Goal: Task Accomplishment & Management: Use online tool/utility

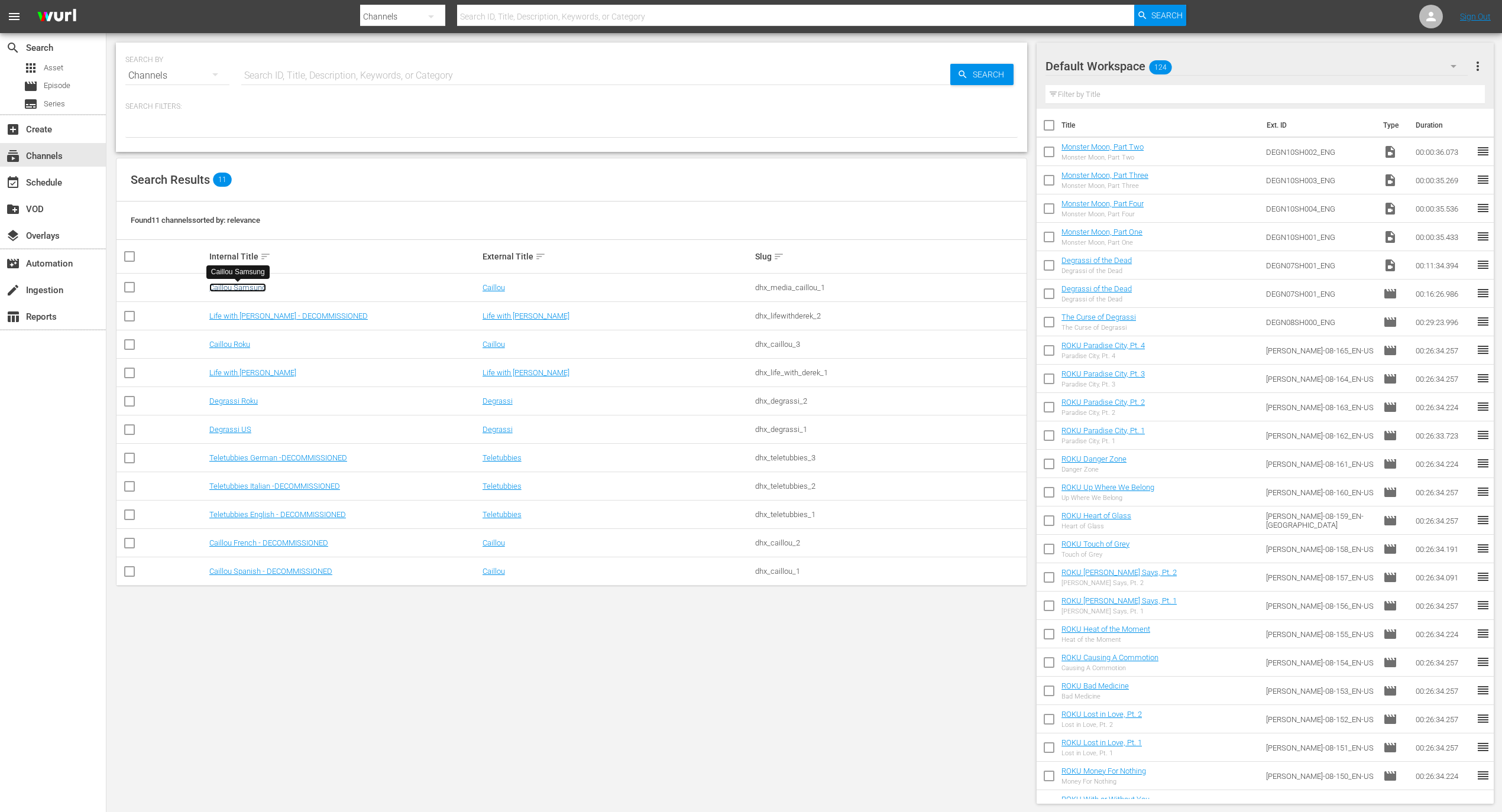
click at [235, 288] on link "Caillou Samsung" at bounding box center [237, 288] width 57 height 9
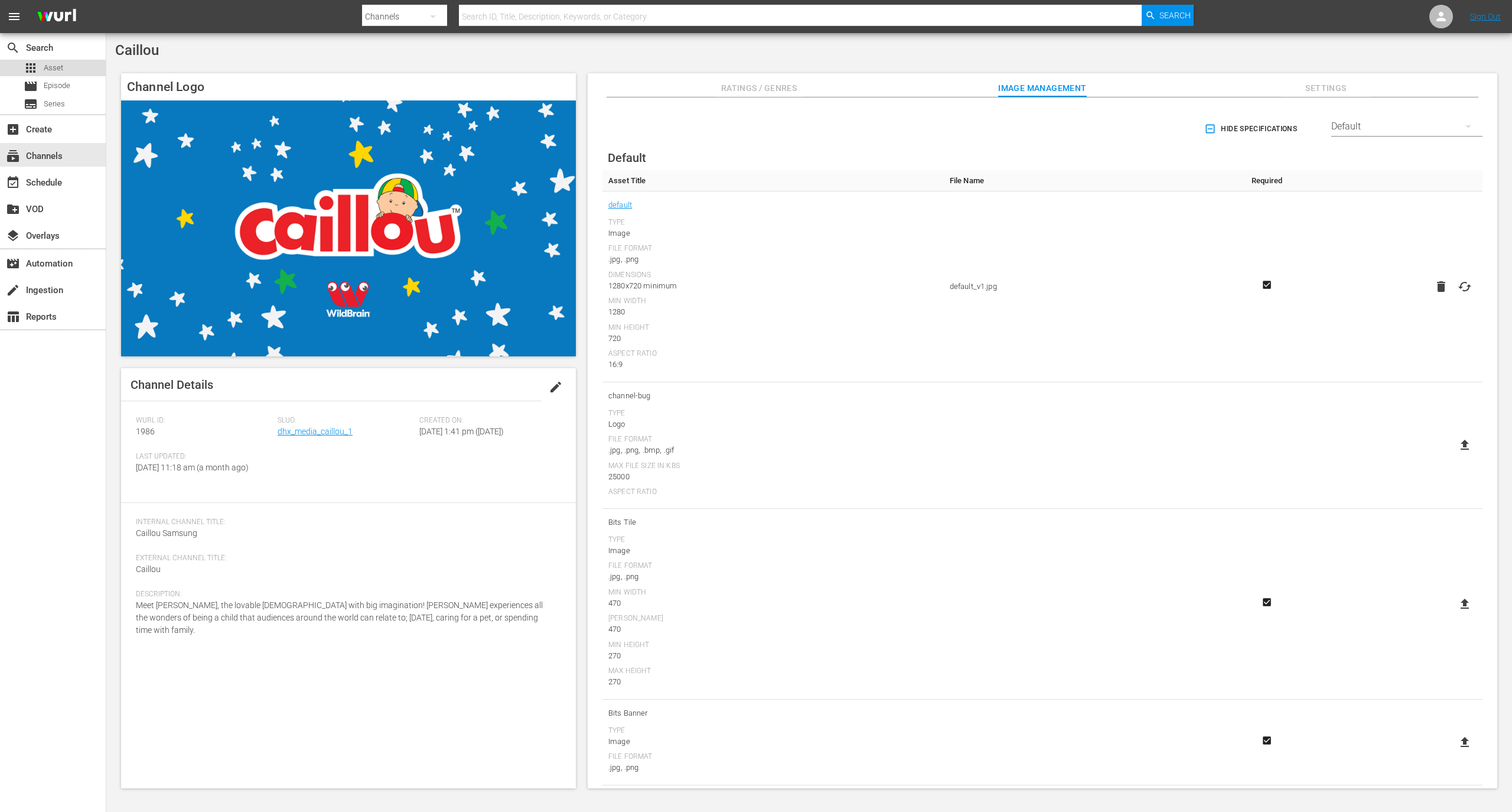
click at [56, 64] on span "Asset" at bounding box center [53, 68] width 19 height 12
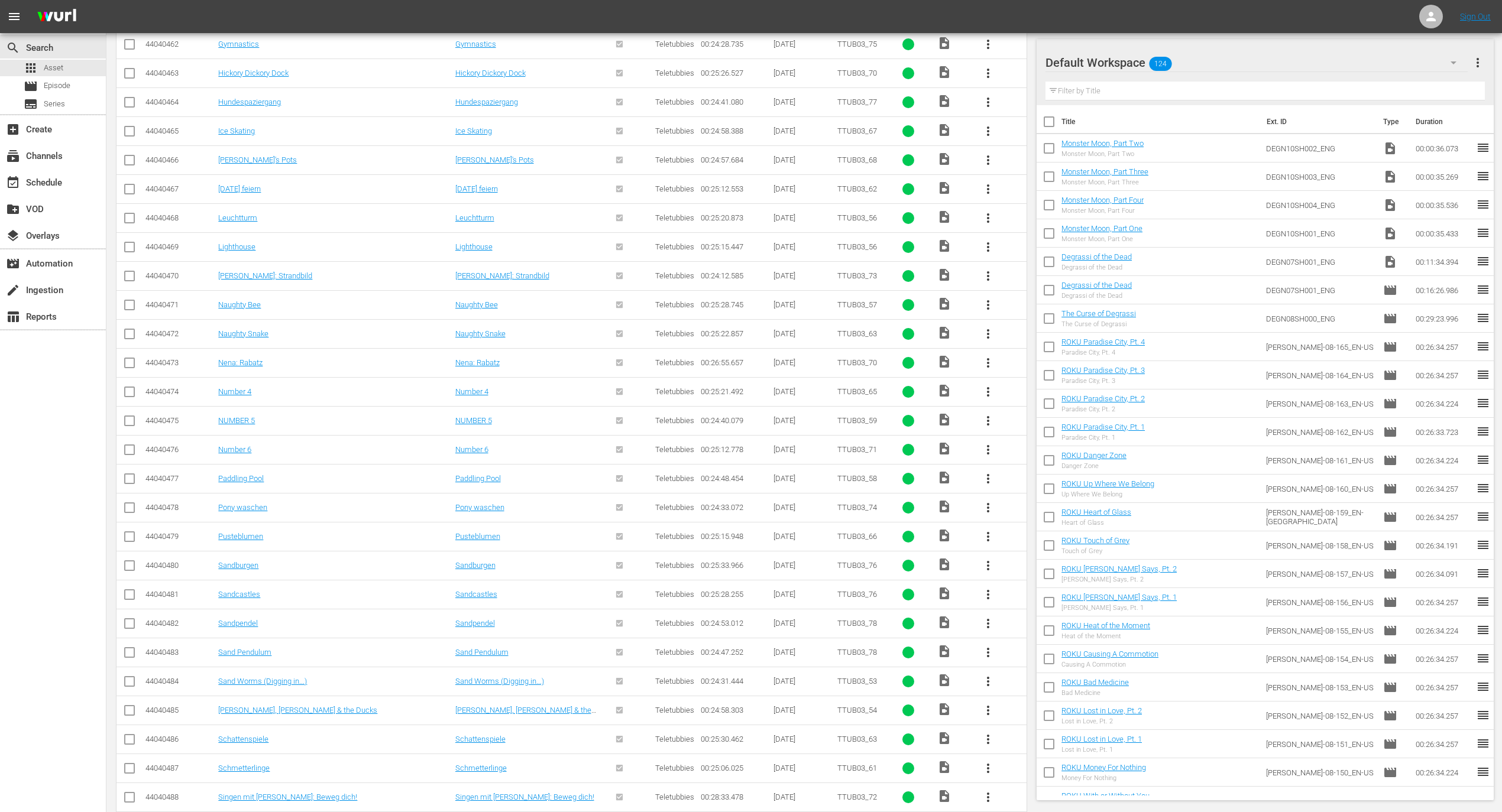
scroll to position [143, 0]
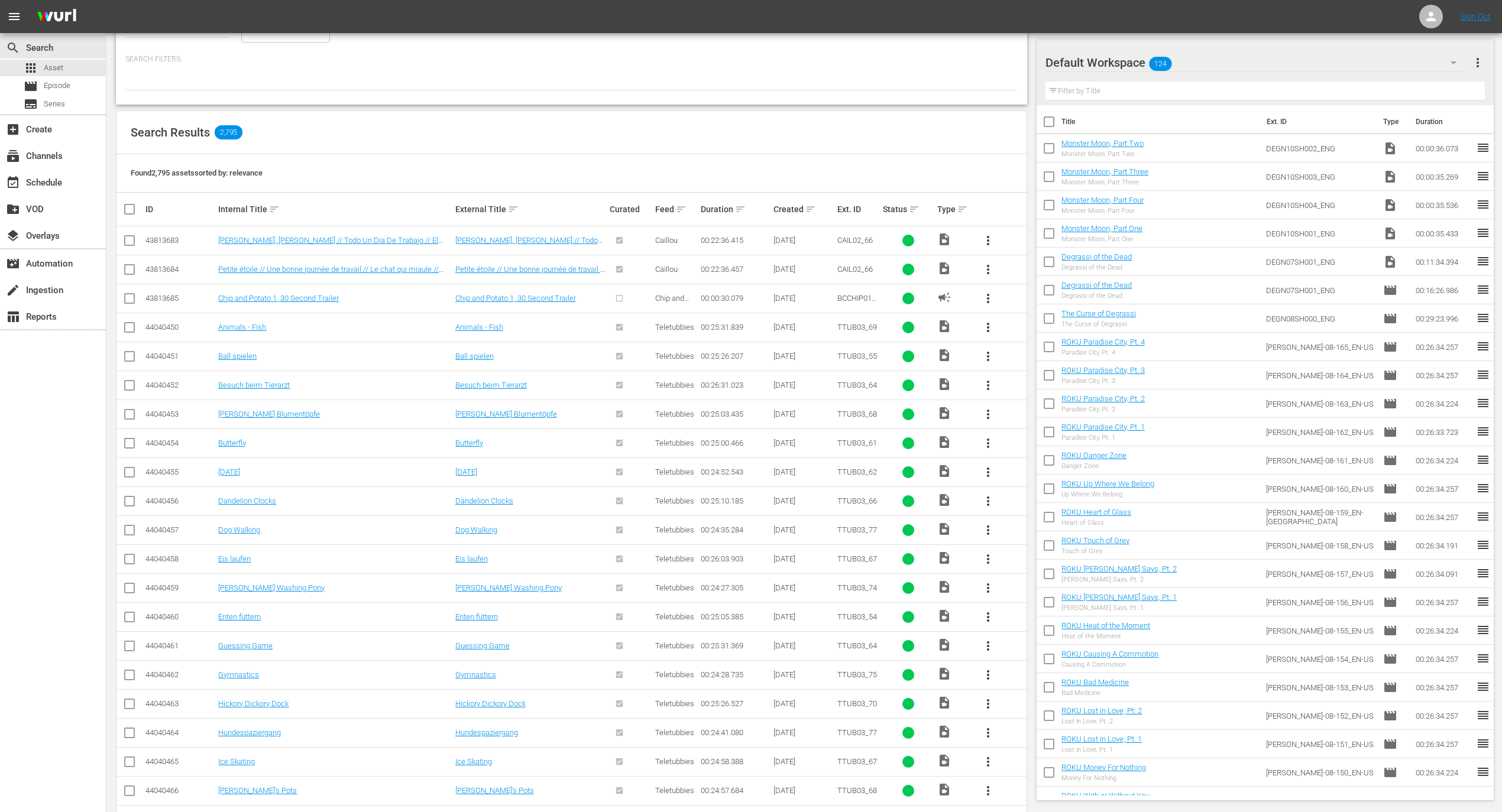
click at [1193, 69] on div "Default Workspace 124" at bounding box center [1257, 62] width 422 height 33
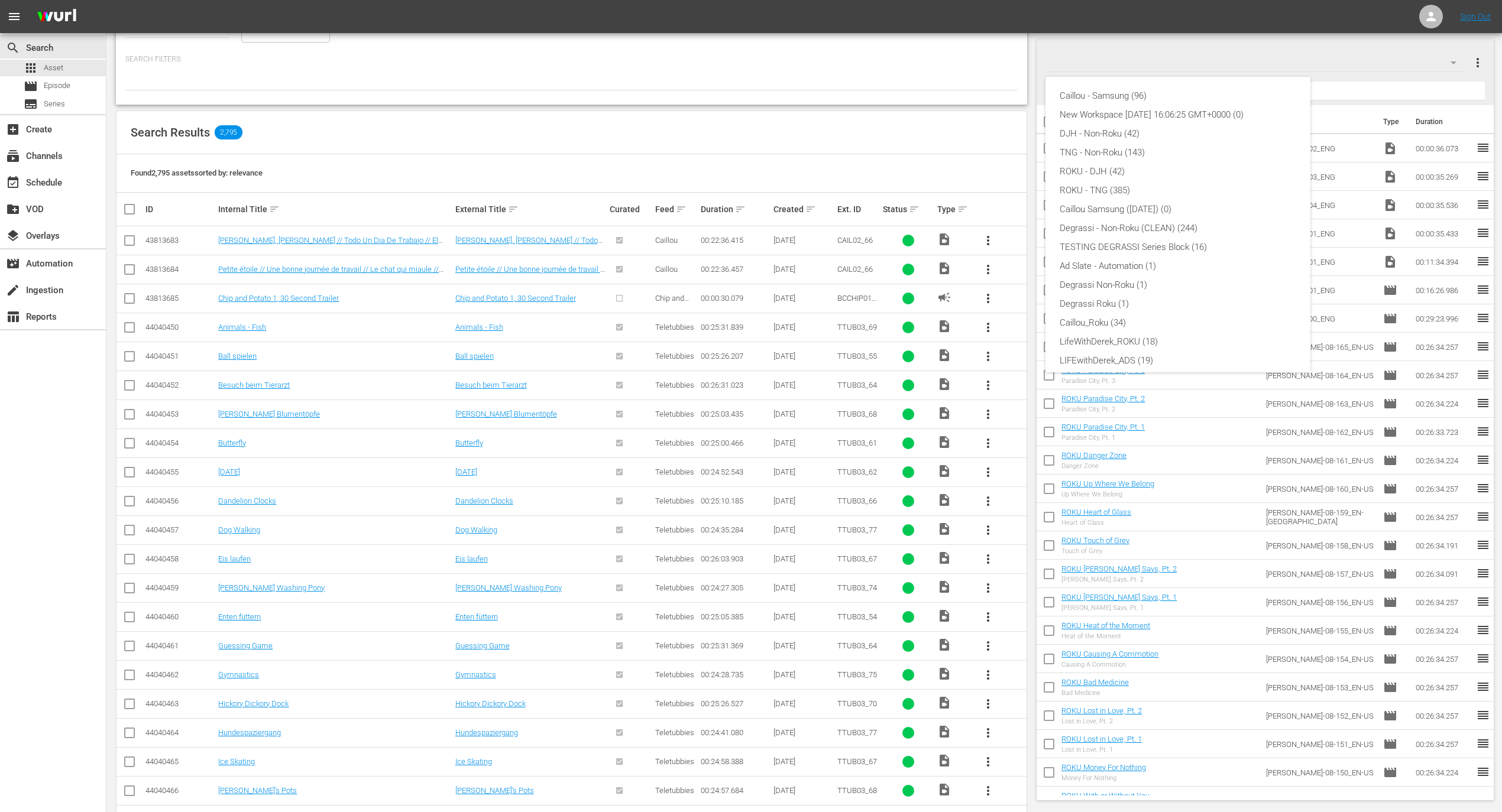
scroll to position [45, 0]
click at [1152, 355] on div "Default Workspace (124)" at bounding box center [1178, 353] width 237 height 19
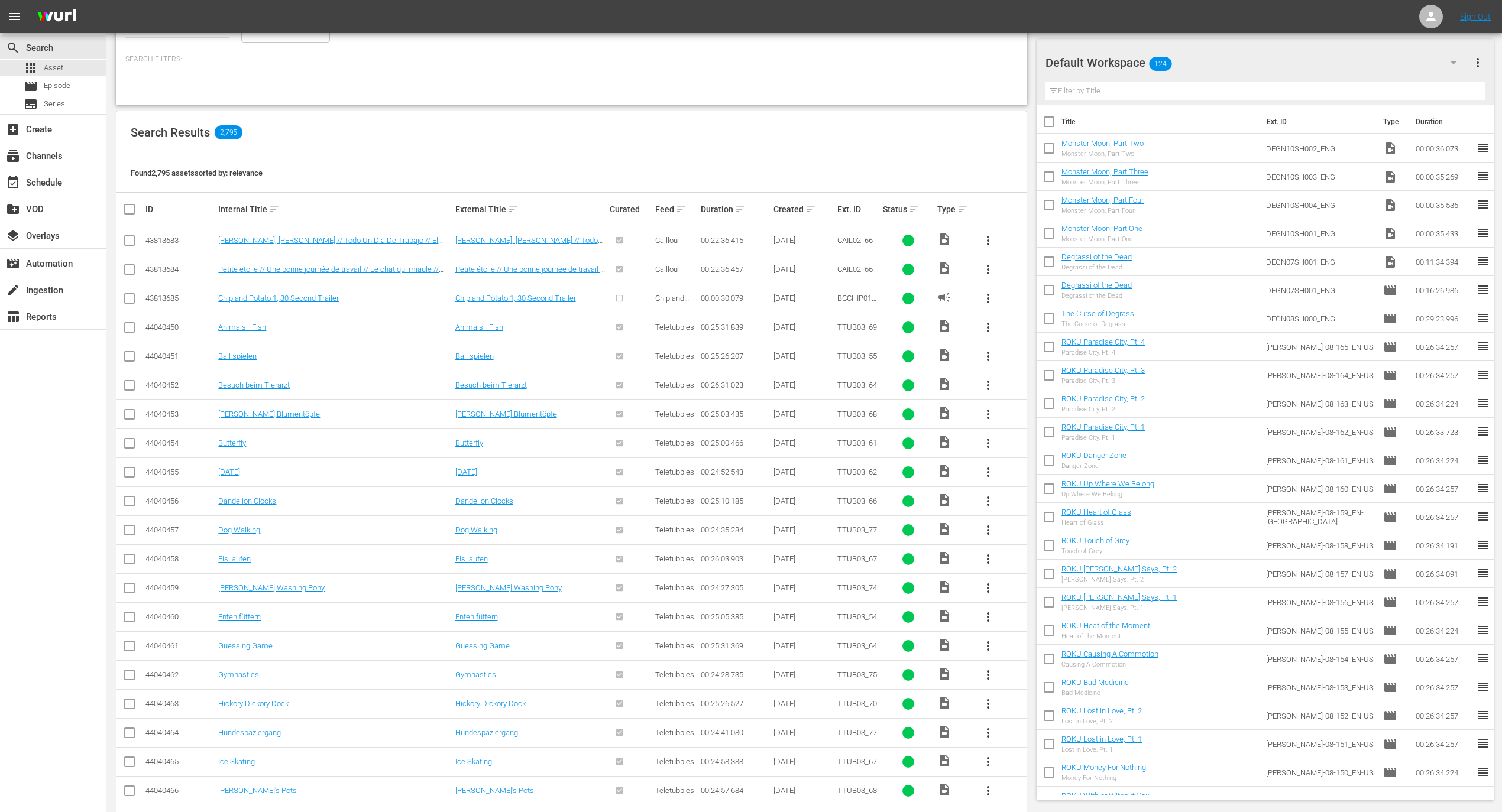
click at [1460, 67] on icon "button" at bounding box center [1453, 63] width 14 height 14
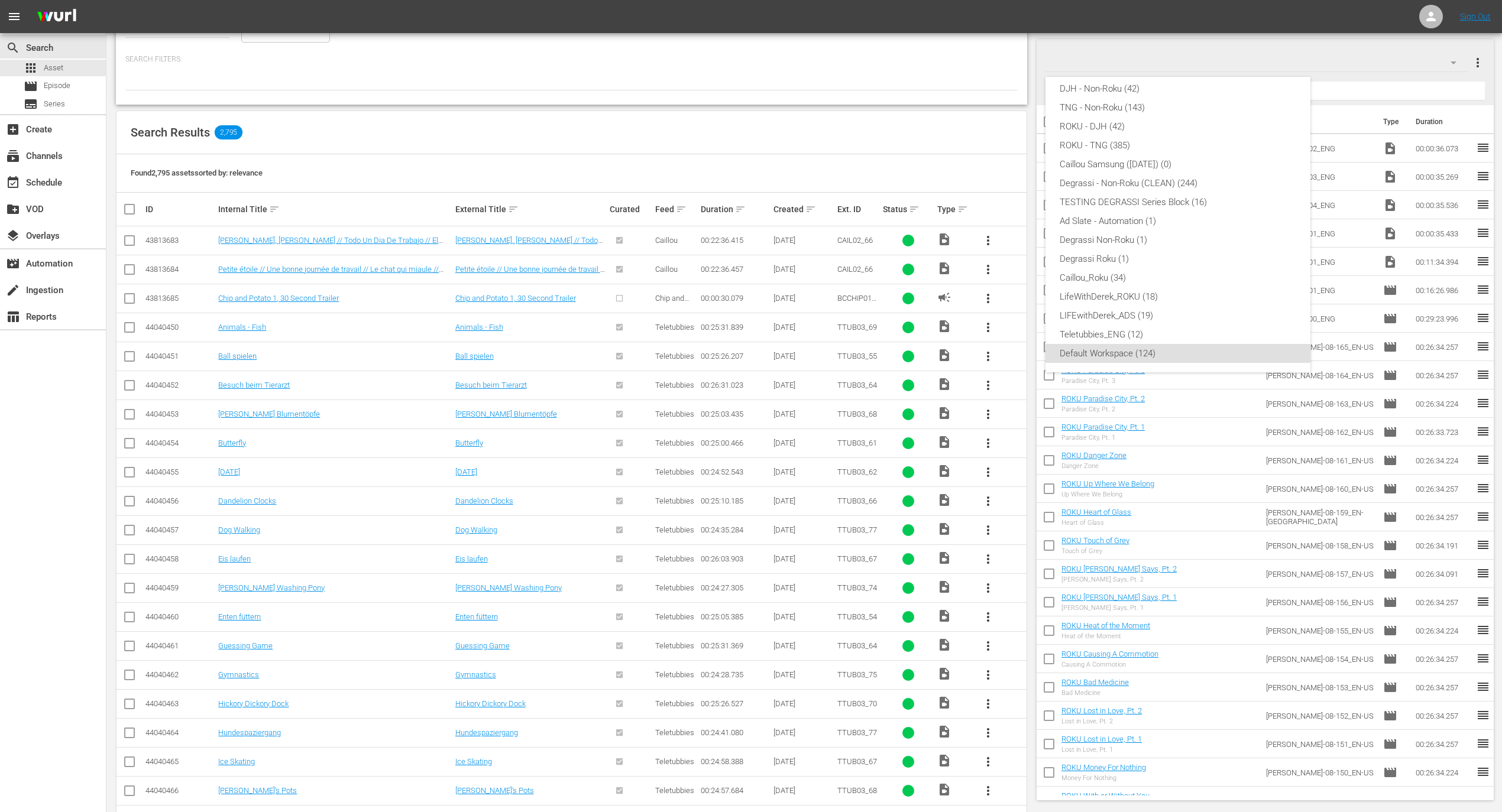
click at [1474, 57] on div "Caillou - Samsung (96) New Workspace [DATE] 16:06:25 GMT+0000 (0) DJH - Non-Rok…" at bounding box center [751, 406] width 1502 height 812
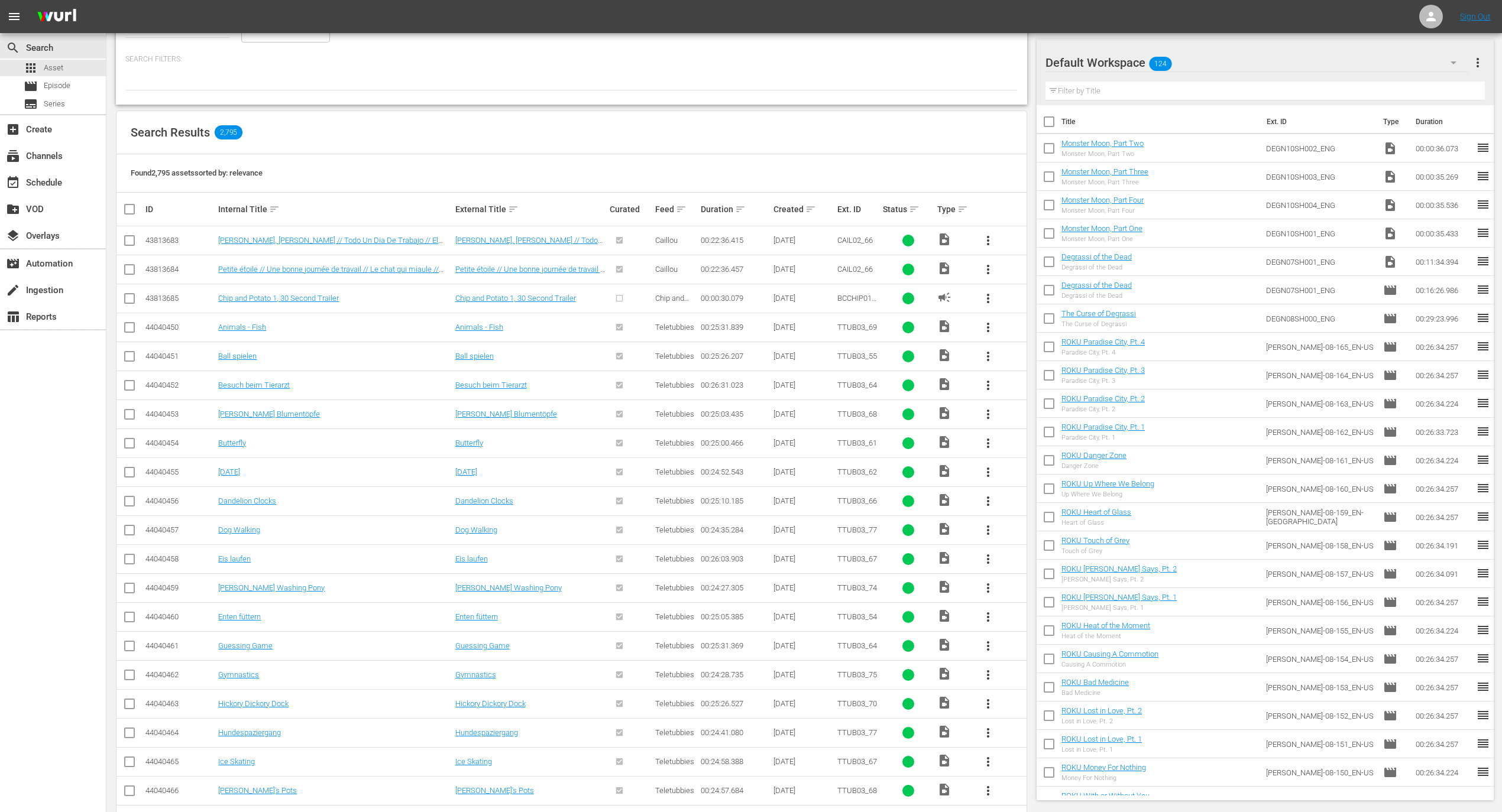
click at [1475, 58] on div "Caillou - Samsung (96) New Workspace [DATE] 16:06:25 GMT+0000 (0) DJH - Non-Rok…" at bounding box center [751, 406] width 1502 height 812
click at [1476, 62] on span "more_vert" at bounding box center [1478, 63] width 14 height 14
click at [1397, 69] on div "Add New Workspace" at bounding box center [1401, 64] width 139 height 21
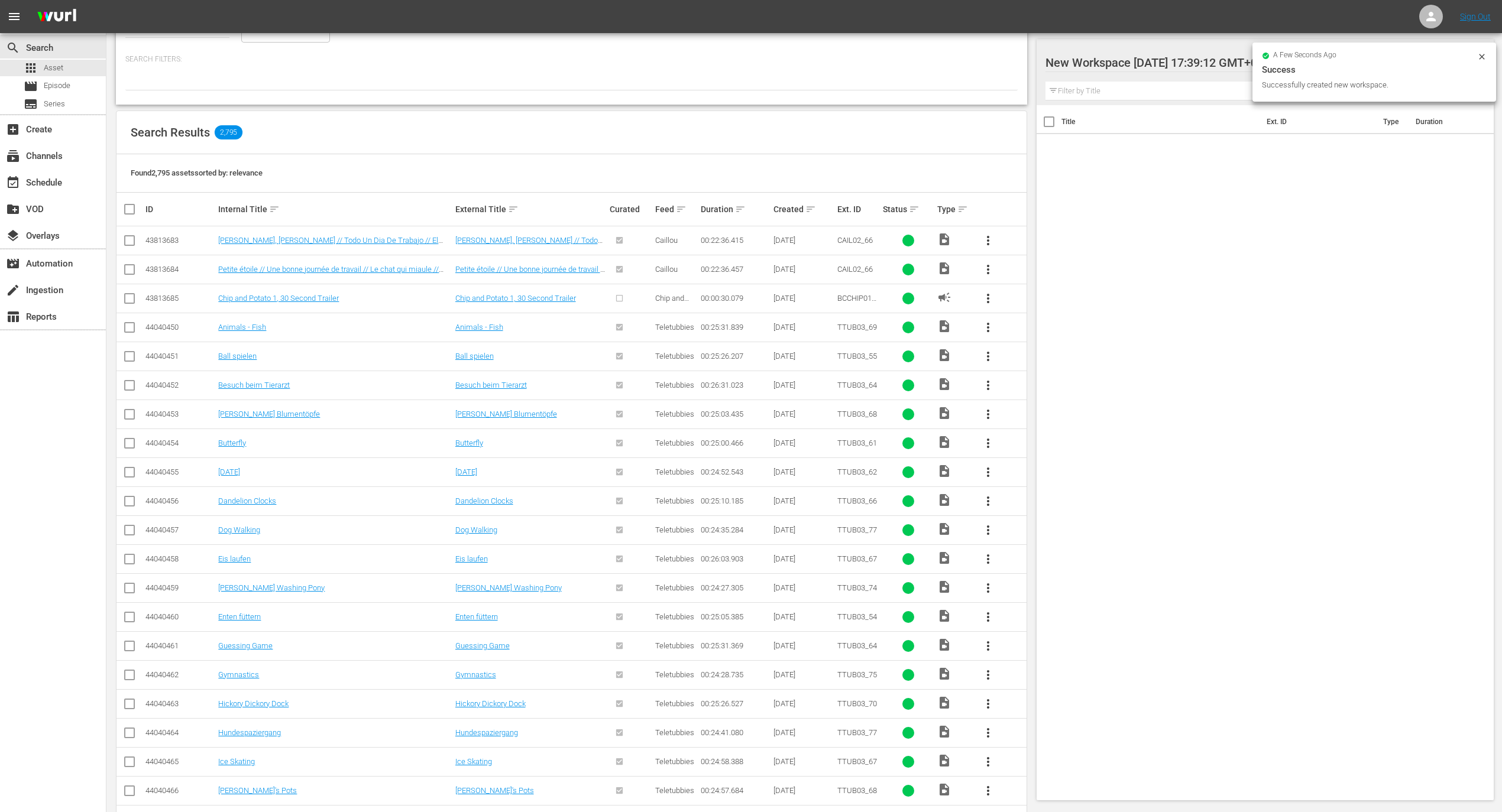
click at [1100, 60] on div at bounding box center [1146, 63] width 201 height 29
click at [1087, 62] on input "New Workspace [DATE] 17:39:12 GMT+0000" at bounding box center [1260, 63] width 429 height 29
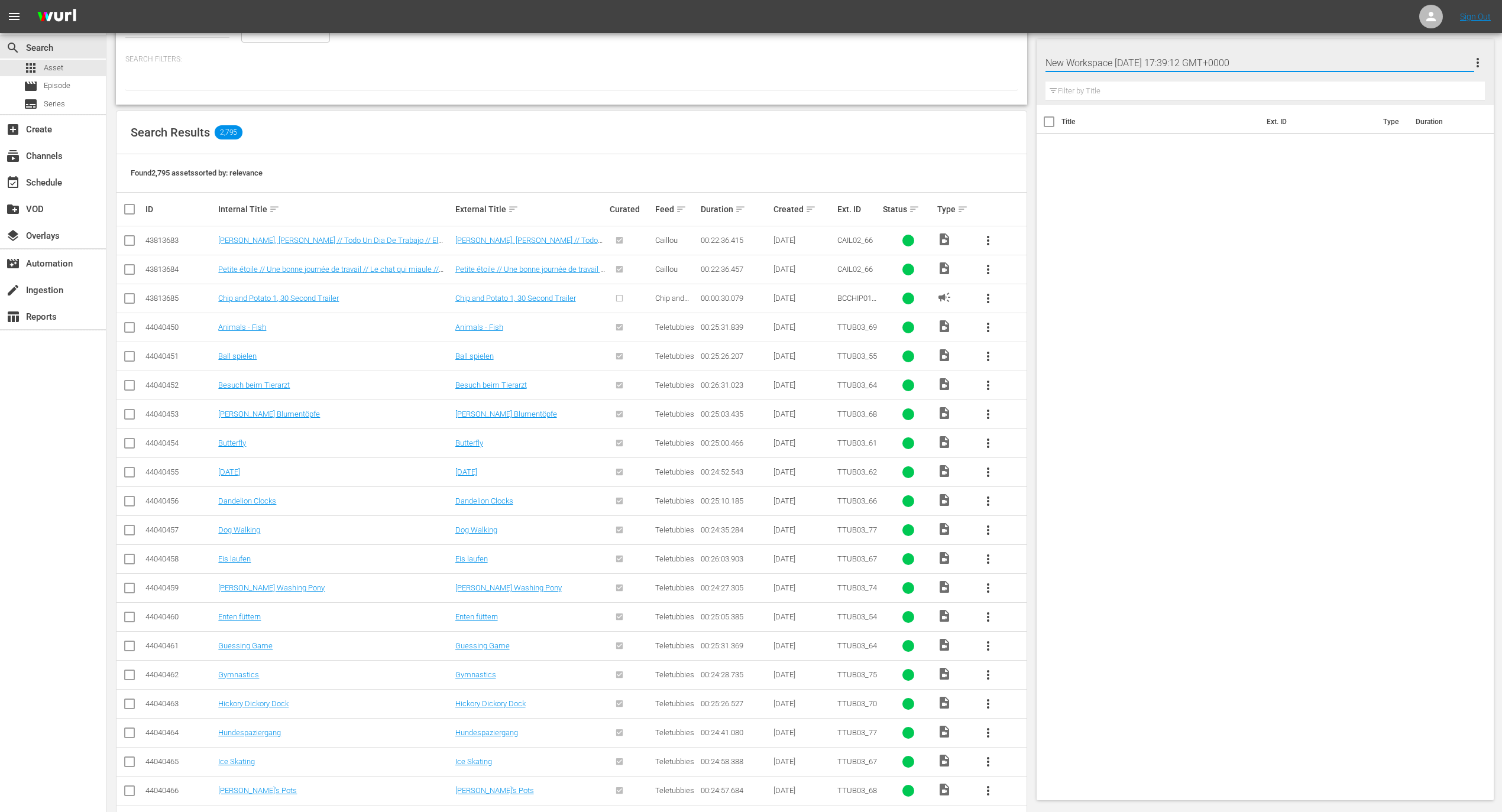
click at [1473, 62] on span "more_vert" at bounding box center [1478, 63] width 14 height 14
click at [1422, 109] on div "Delete This Workspace" at bounding box center [1401, 106] width 139 height 21
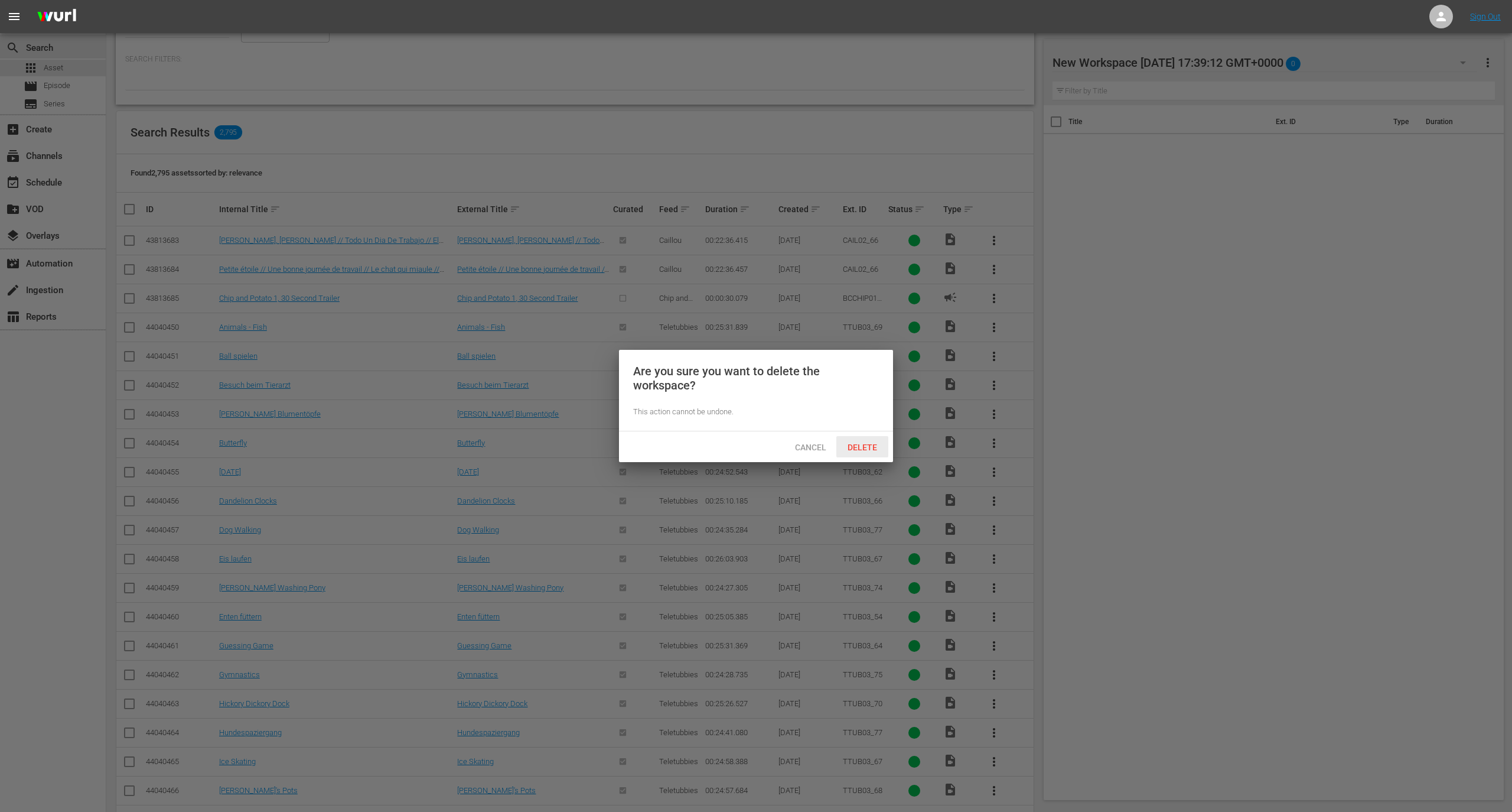
click at [852, 449] on span "Delete" at bounding box center [862, 447] width 49 height 10
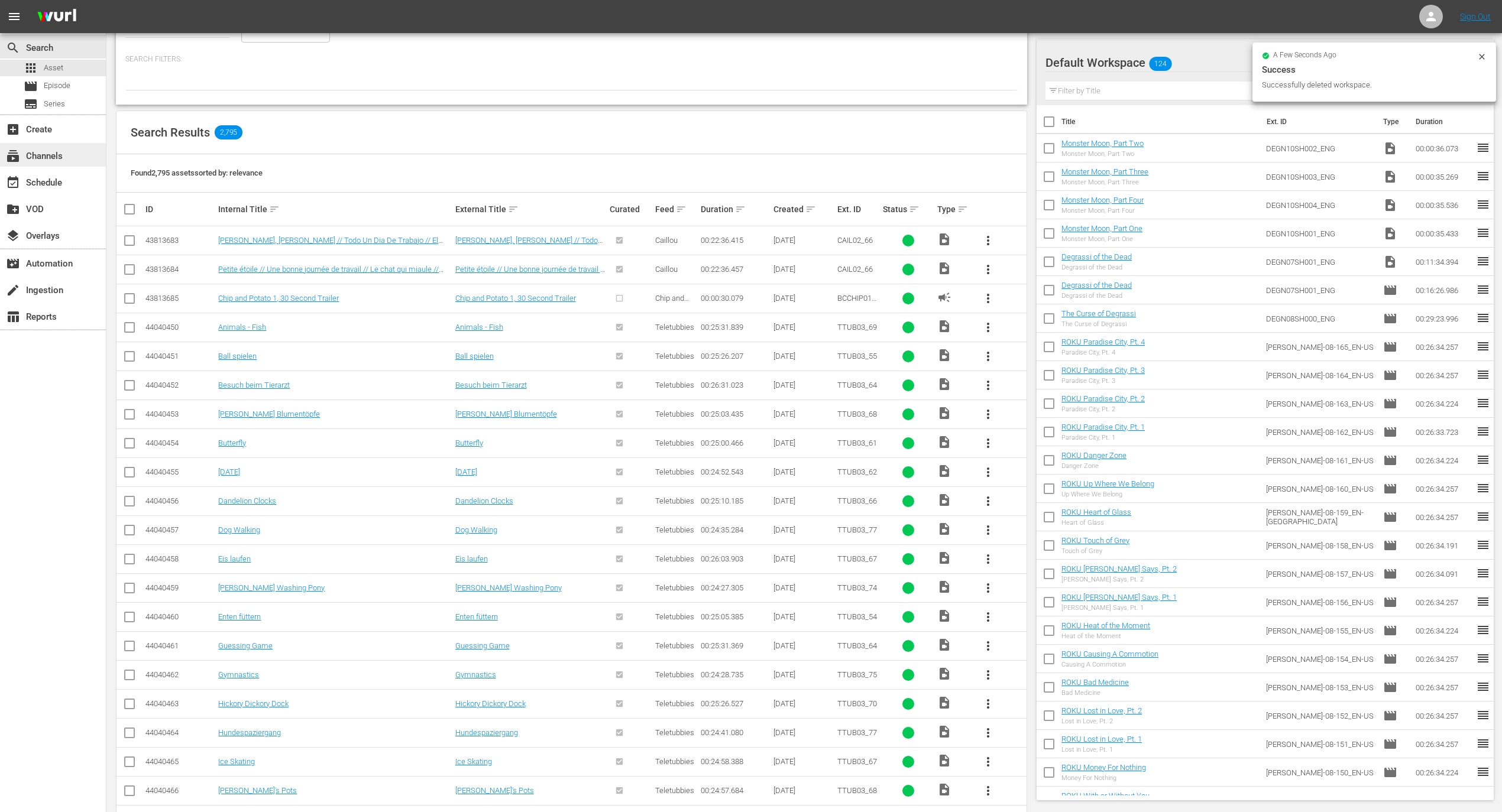
click at [53, 156] on div "subscriptions Channels" at bounding box center [33, 154] width 66 height 10
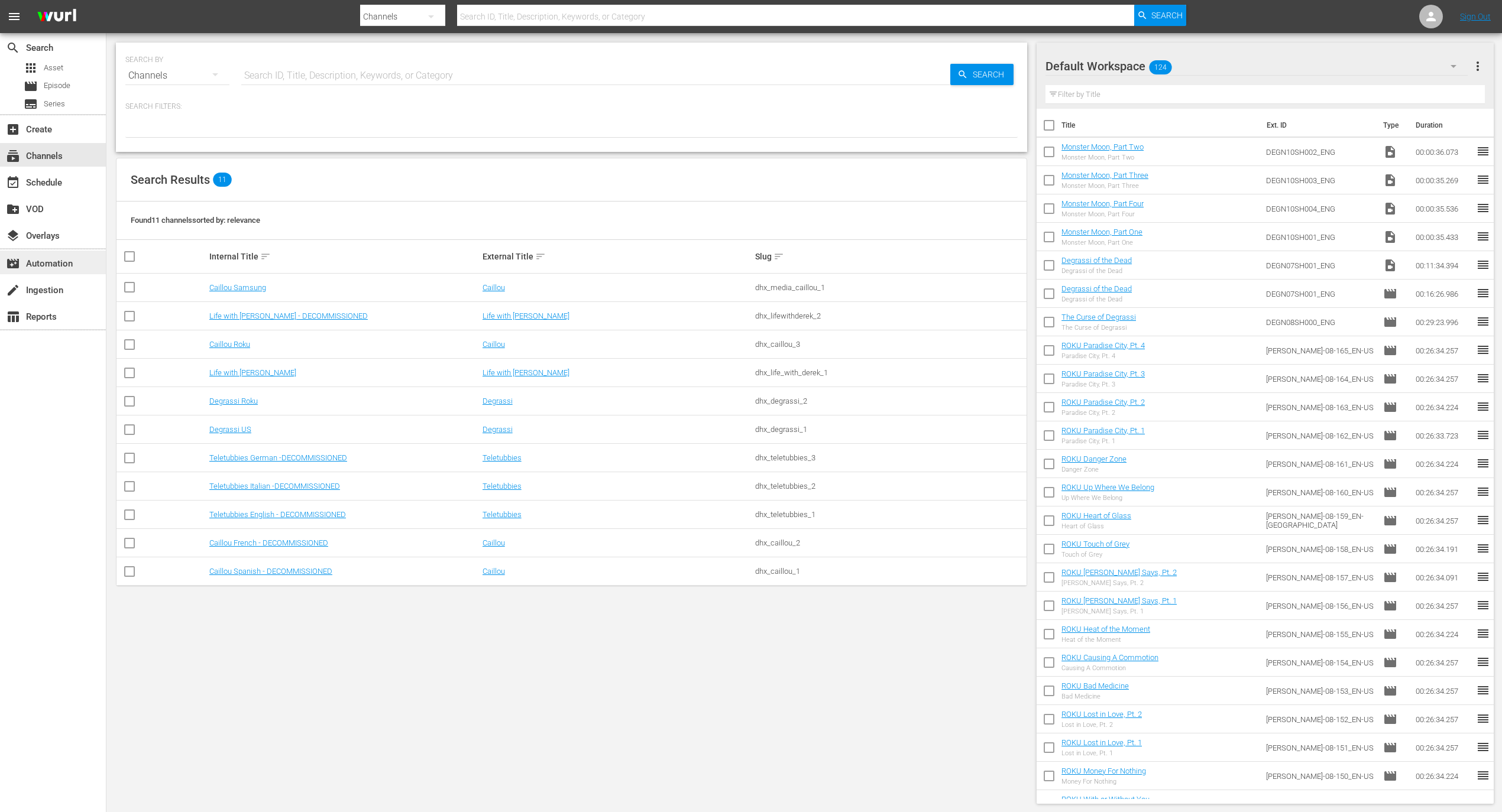
click at [36, 267] on div "movie_filter Automation" at bounding box center [33, 262] width 66 height 10
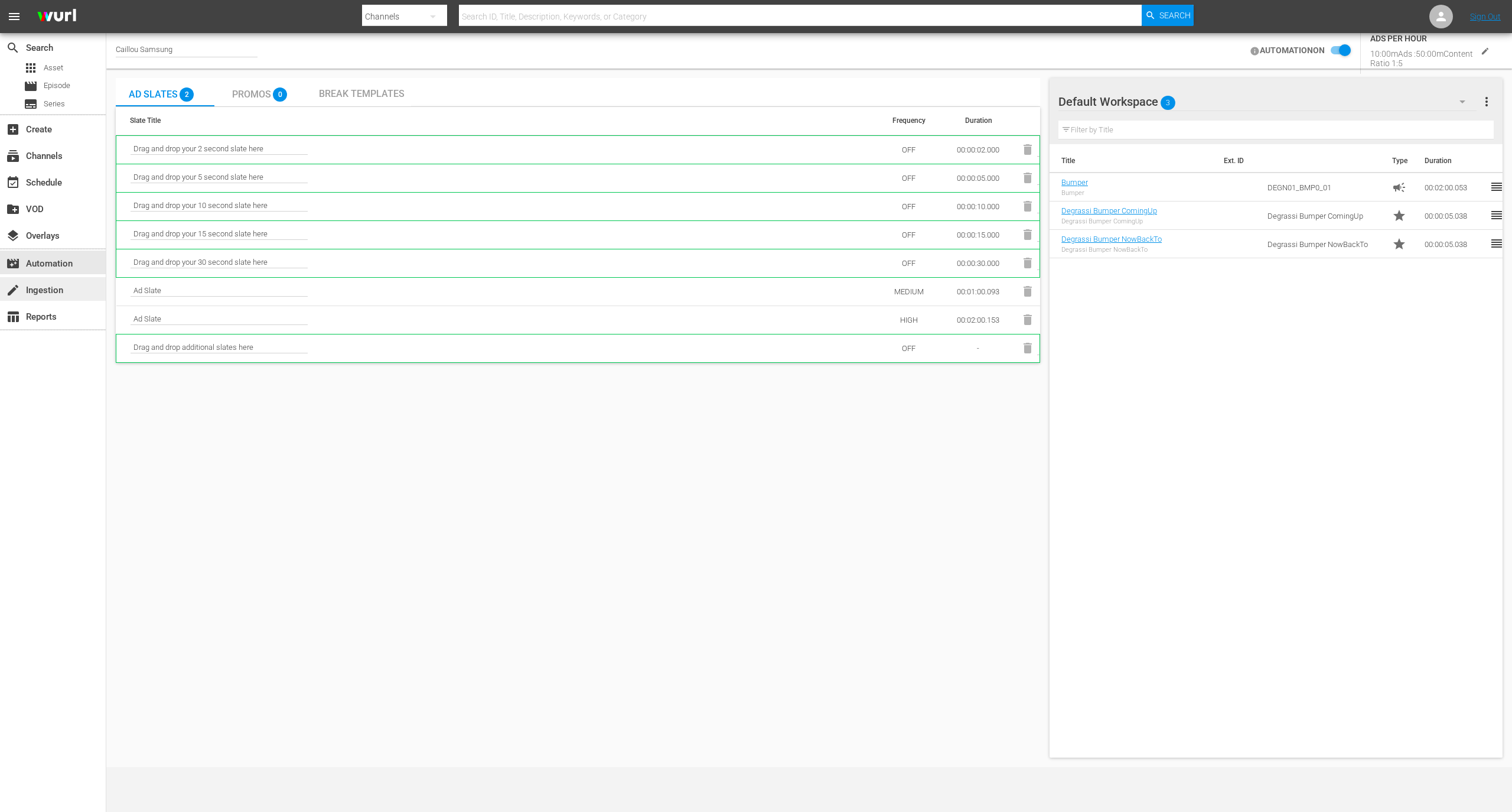
click at [29, 294] on div "create Ingestion" at bounding box center [33, 288] width 66 height 10
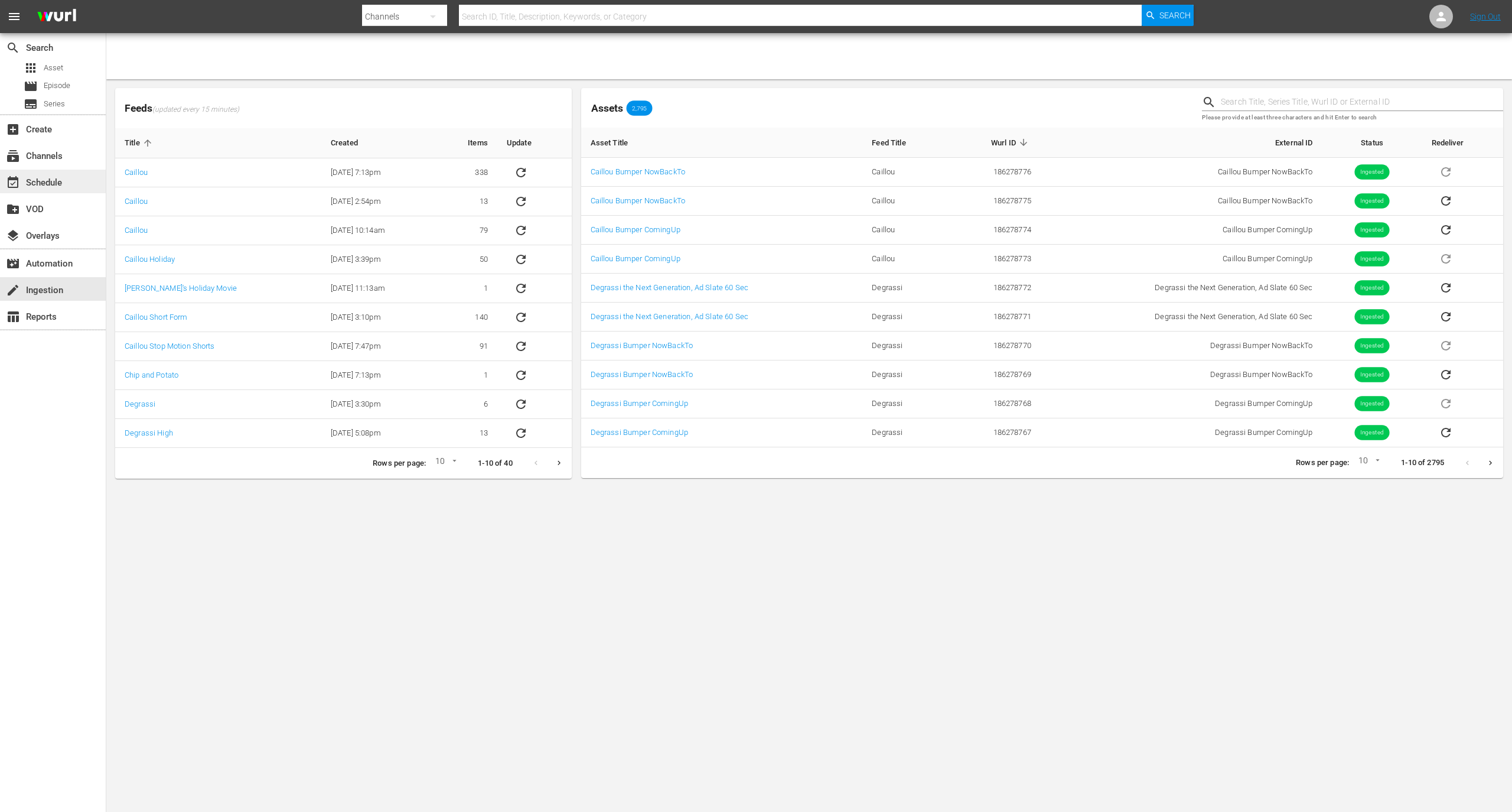
click at [34, 185] on div "event_available Schedule" at bounding box center [33, 181] width 66 height 10
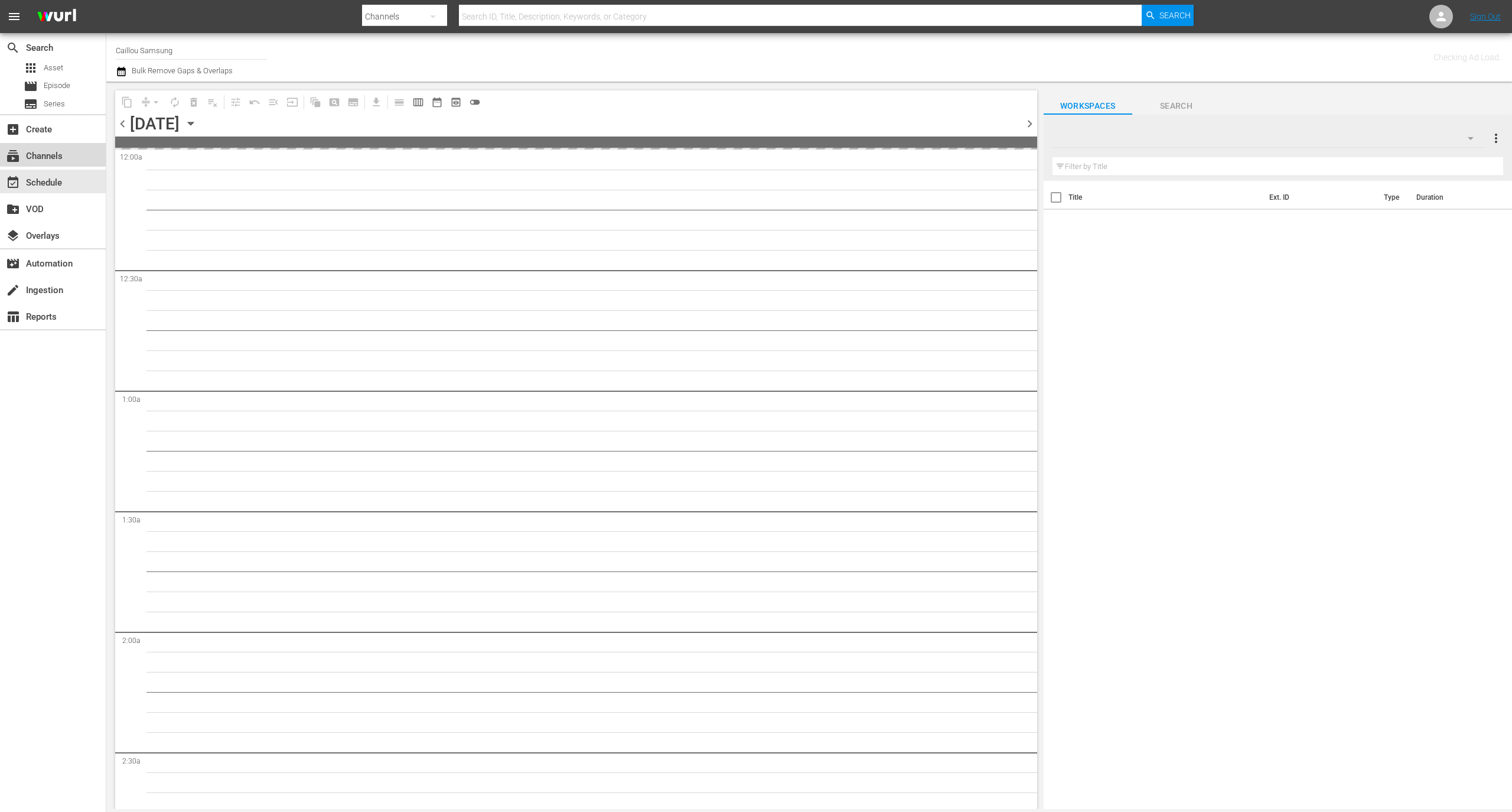
click at [34, 149] on div "subscriptions Channels" at bounding box center [33, 154] width 66 height 10
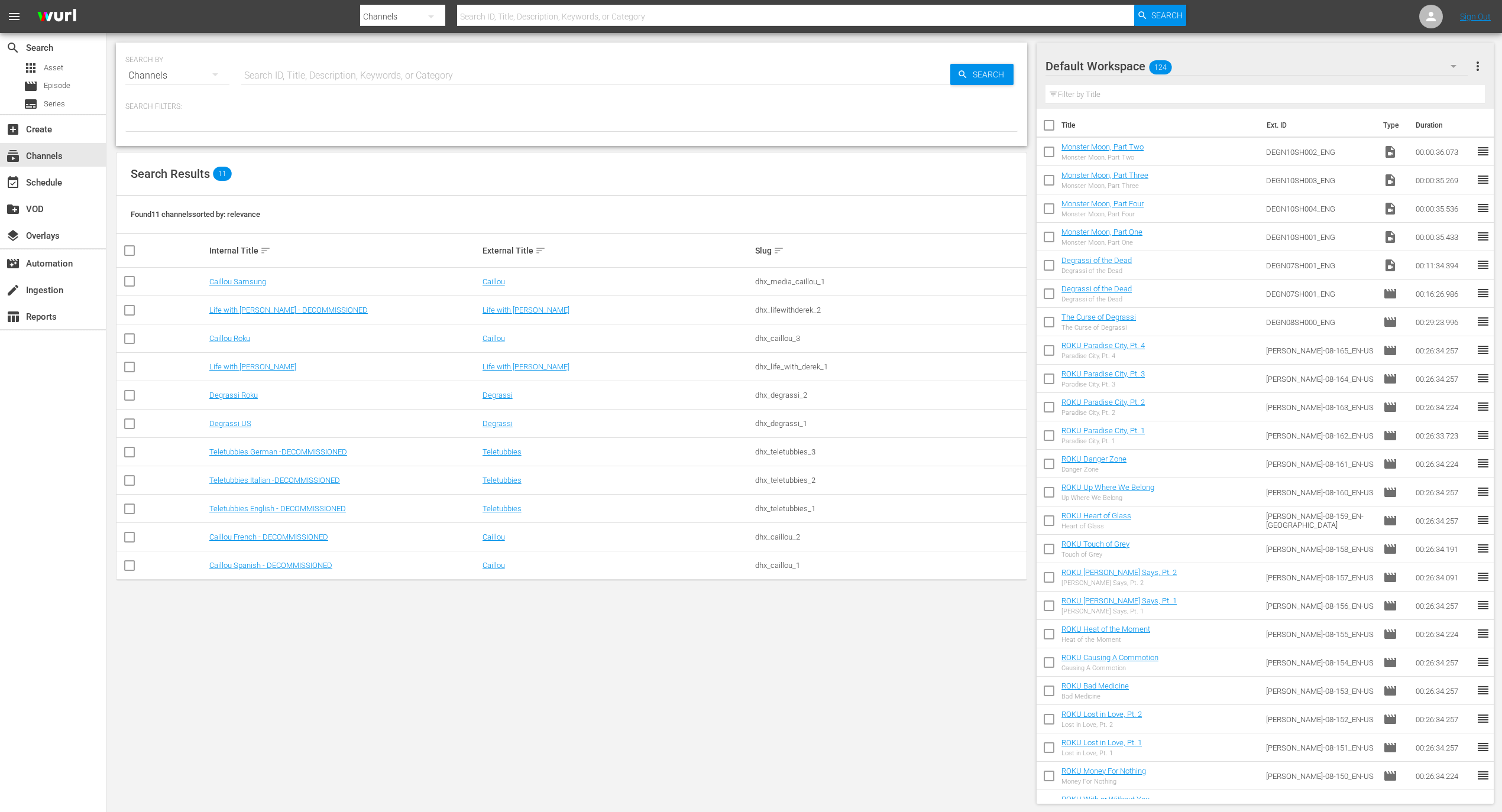
click at [75, 275] on div "movie_filter Automation" at bounding box center [53, 262] width 106 height 27
click at [77, 266] on div "movie_filter Automation" at bounding box center [53, 262] width 106 height 23
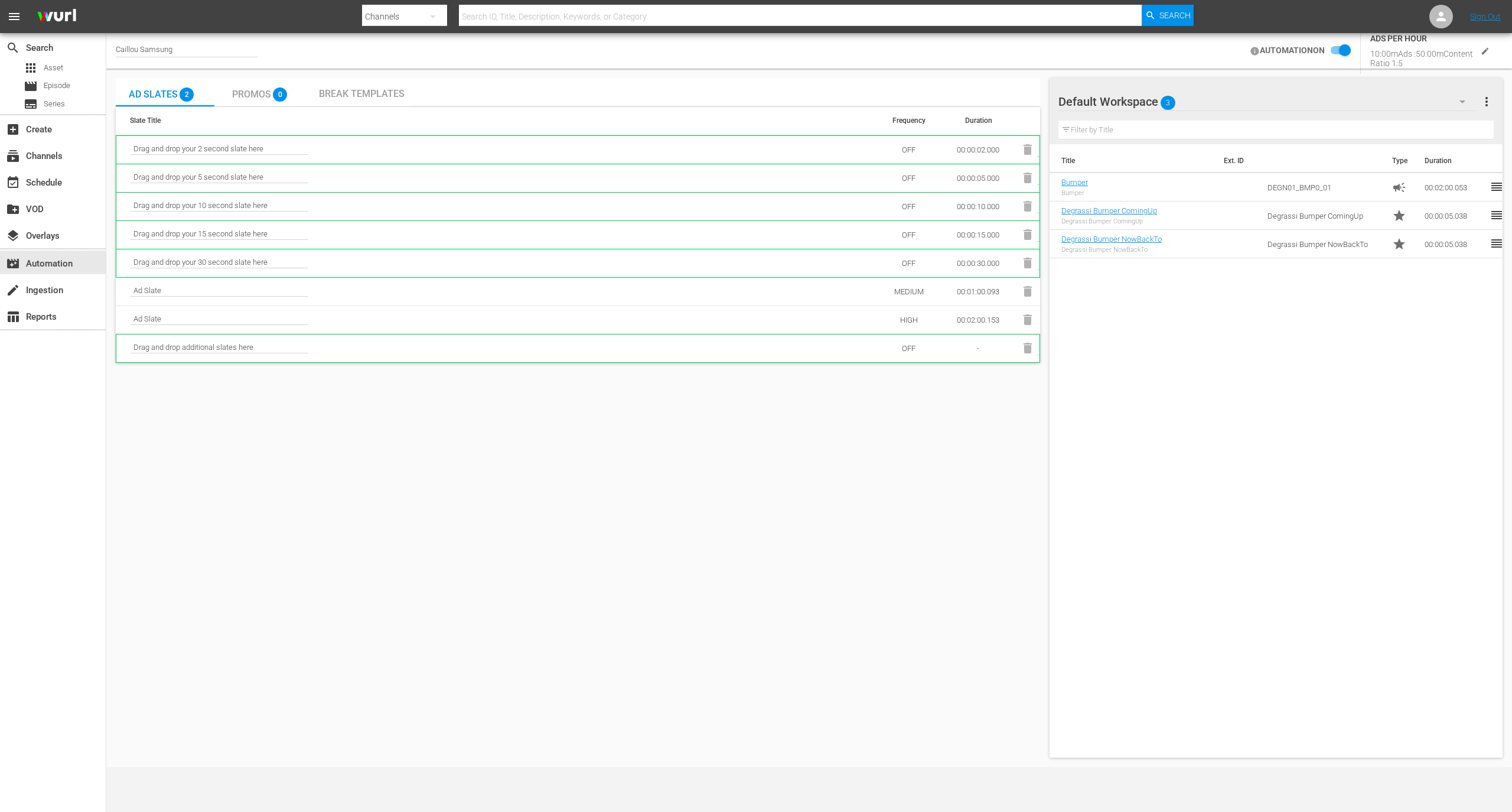
click at [393, 558] on div "Ad Slates 2 Promos 0 Break Templates Slate Title Frequency Duration Drag and dr…" at bounding box center [578, 418] width 924 height 679
click at [281, 95] on span "0" at bounding box center [280, 95] width 14 height 14
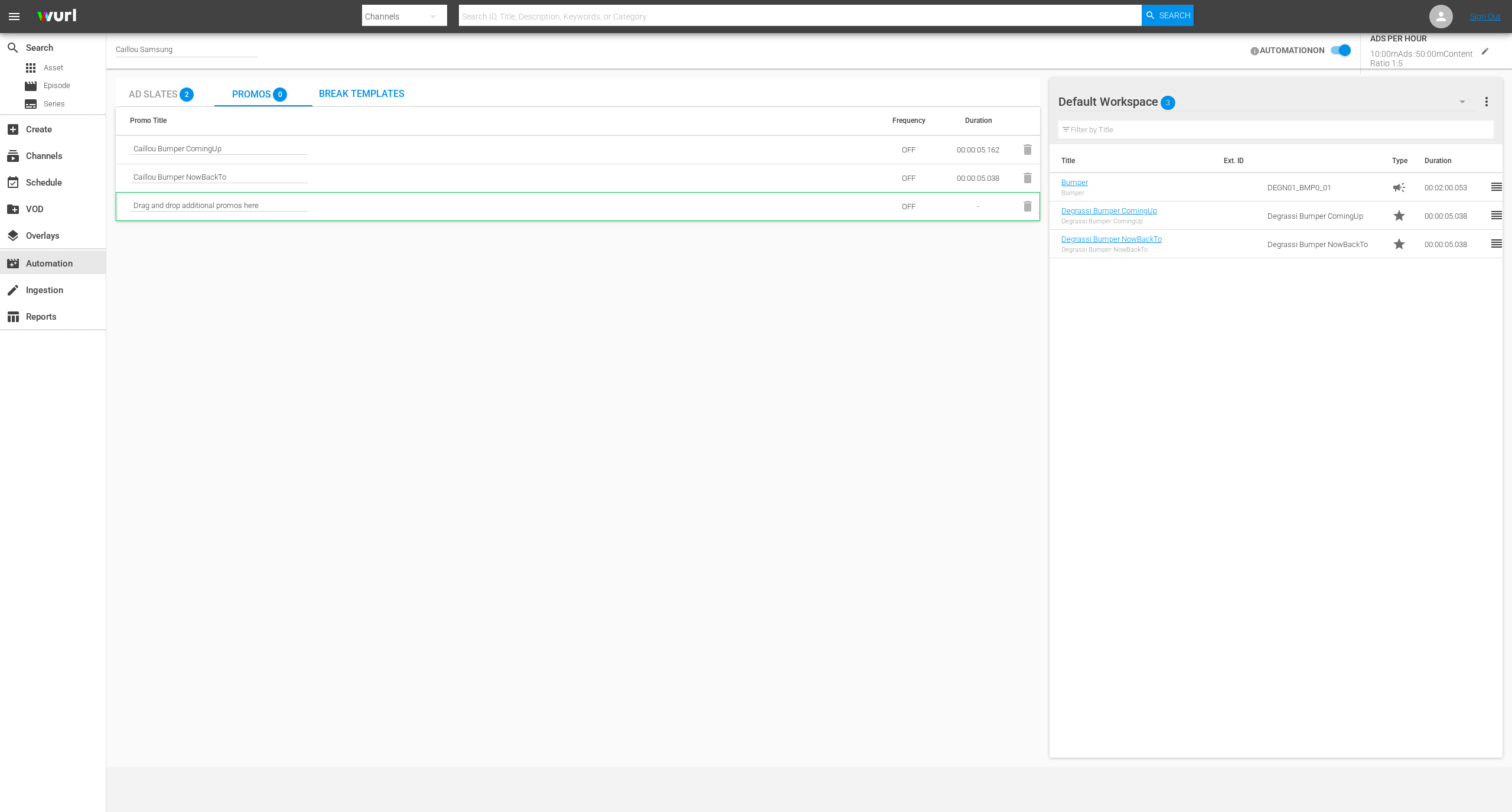
drag, startPoint x: 573, startPoint y: 464, endPoint x: 558, endPoint y: 431, distance: 36.2
click at [573, 463] on div "Ad Slates 2 Promos 0 Break Templates Promo Title Frequency Duration Caillou Bum…" at bounding box center [578, 418] width 924 height 679
click at [339, 99] on div "Break Templates" at bounding box center [362, 92] width 99 height 29
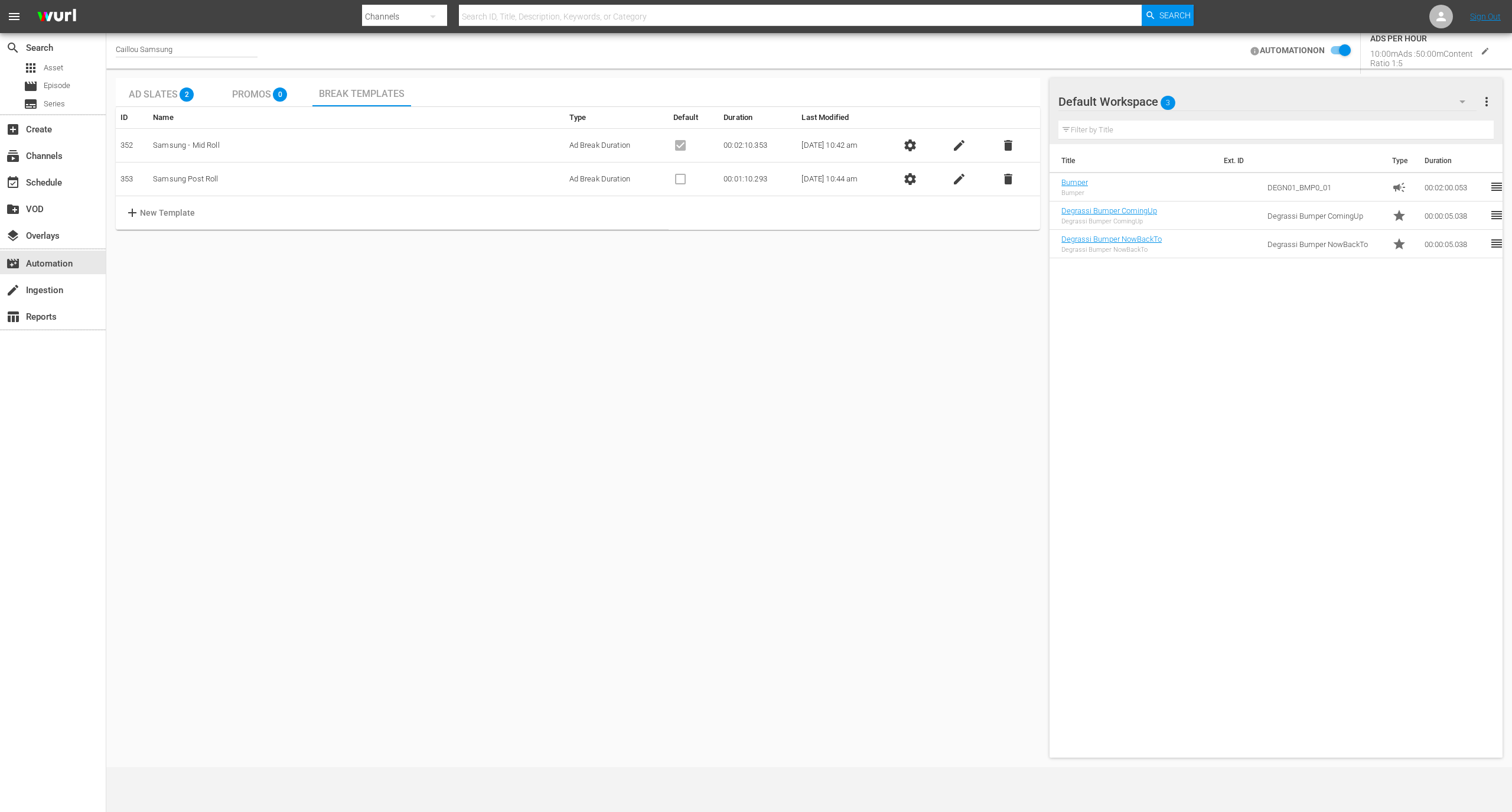
click at [247, 97] on span "Promos" at bounding box center [252, 94] width 39 height 11
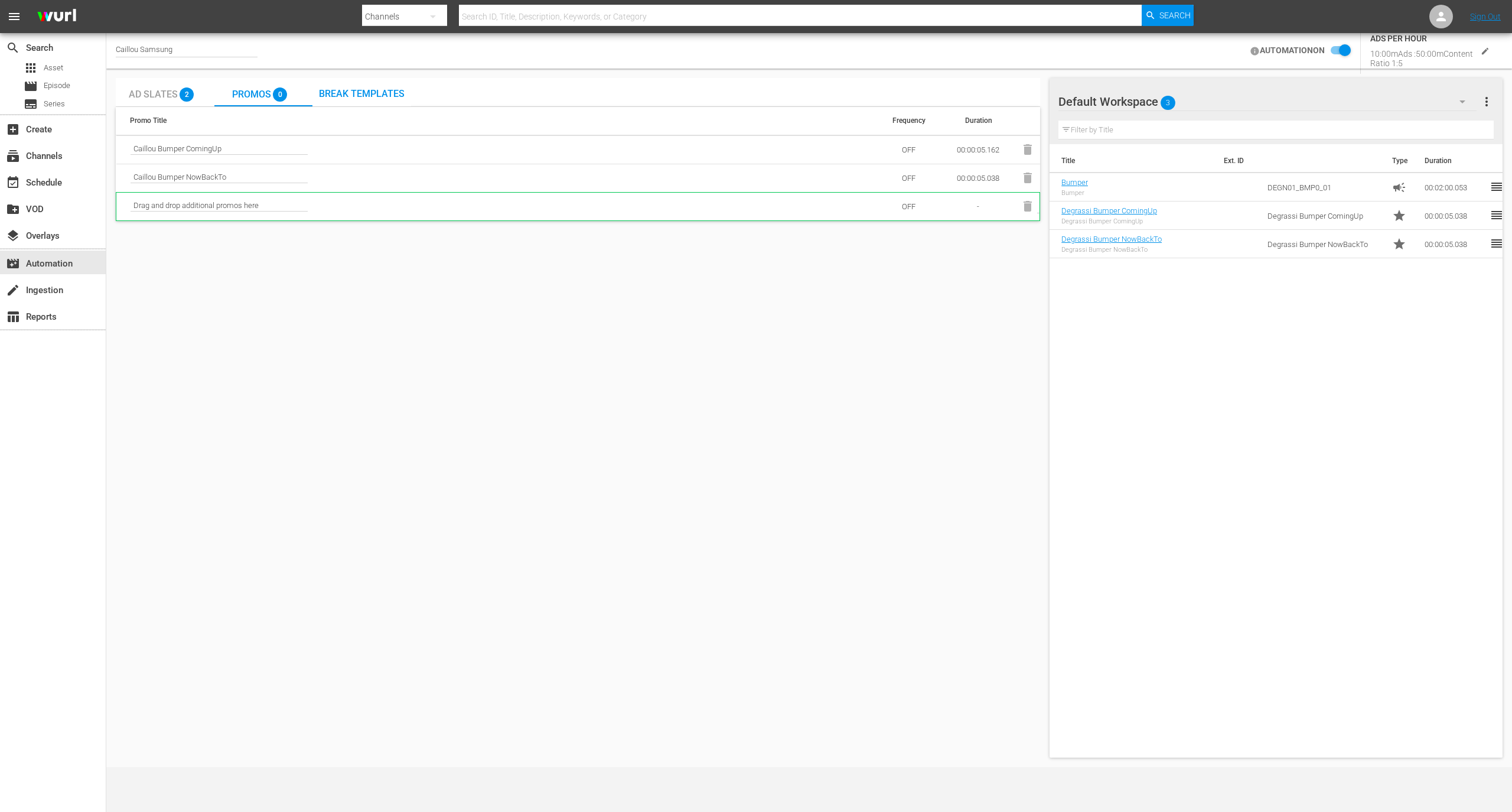
click at [347, 111] on th "Promo Title" at bounding box center [496, 121] width 761 height 28
click at [348, 98] on span "Break Templates" at bounding box center [362, 94] width 86 height 11
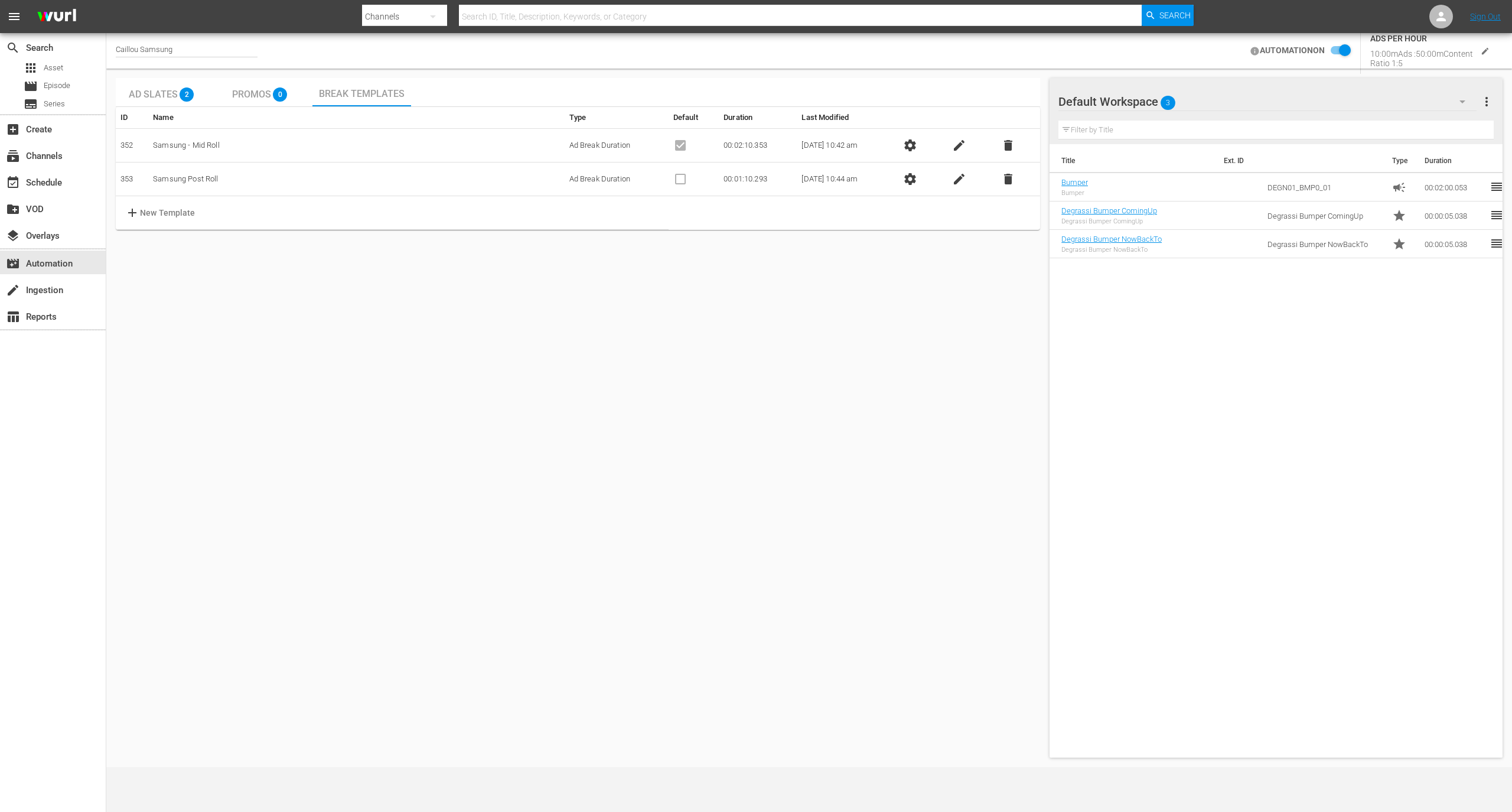
click at [966, 150] on span "edit" at bounding box center [960, 146] width 14 height 14
click at [370, 159] on td "Samsung - Mid Roll" at bounding box center [356, 146] width 415 height 34
drag, startPoint x: 737, startPoint y: 292, endPoint x: 803, endPoint y: 284, distance: 66.5
click at [737, 292] on div "Ad Slates 2 Promos 0 Break Templates ID Name Type Default Duration Last Modifie…" at bounding box center [578, 418] width 924 height 679
click at [960, 147] on span "close" at bounding box center [960, 146] width 14 height 14
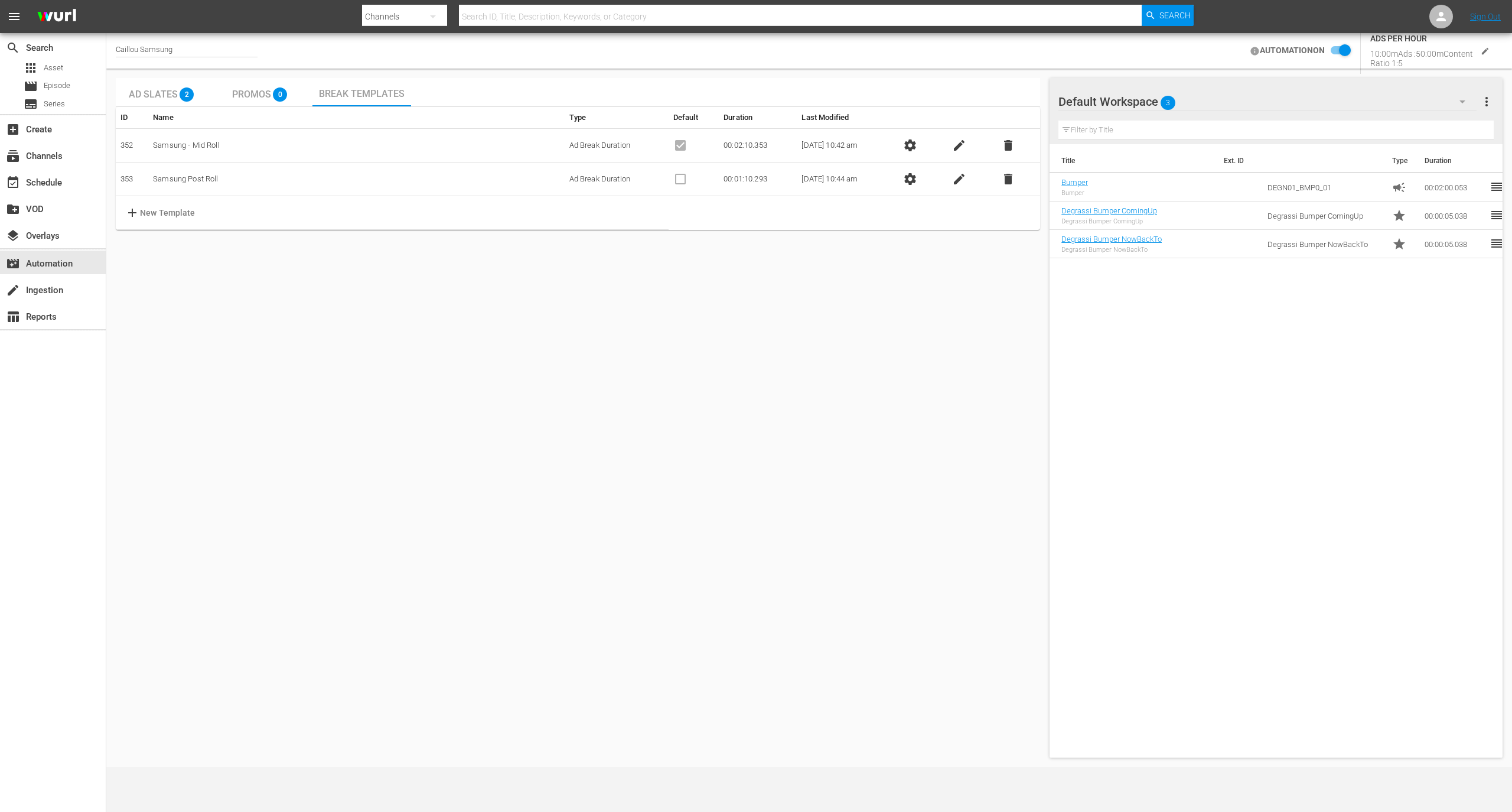
click at [911, 147] on span "settings" at bounding box center [910, 146] width 14 height 14
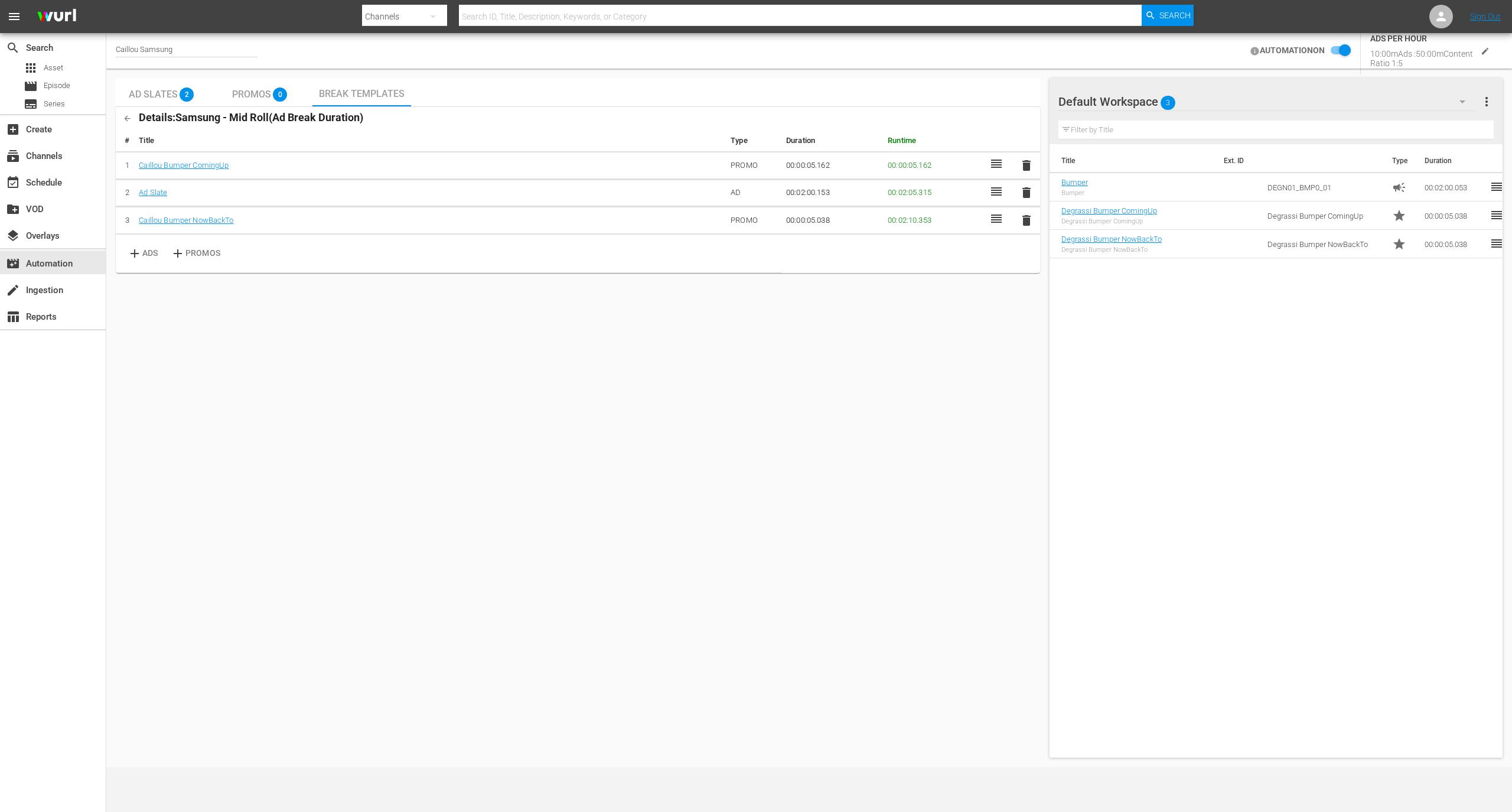
click at [454, 327] on div "Ad Slates 2 Promos 0 Break Templates Details: Samsung - Mid Roll ( Ad Break Dur…" at bounding box center [578, 418] width 924 height 679
click at [275, 97] on span "0" at bounding box center [280, 95] width 14 height 14
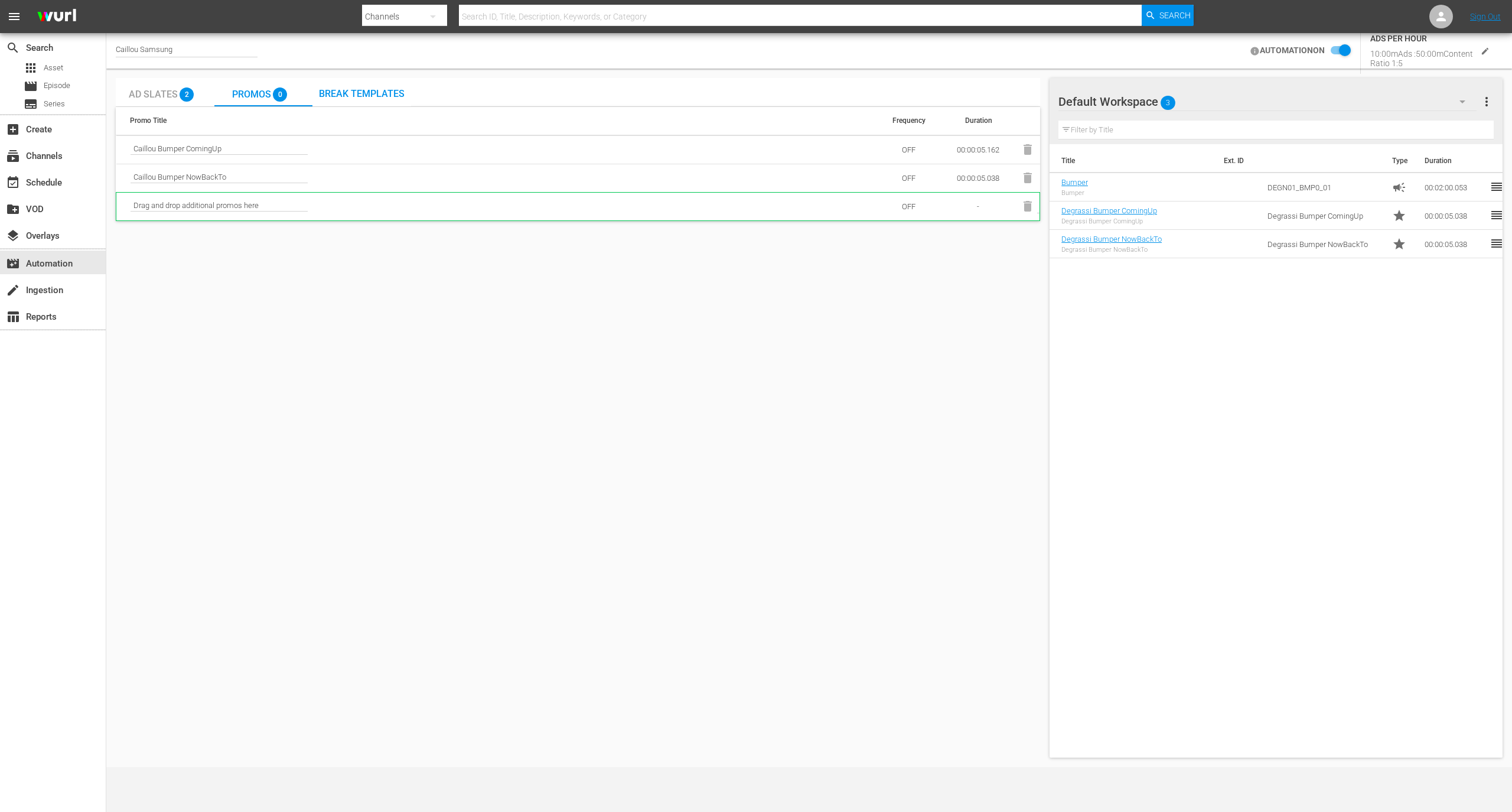
click at [167, 94] on span "Ad Slates" at bounding box center [153, 94] width 49 height 11
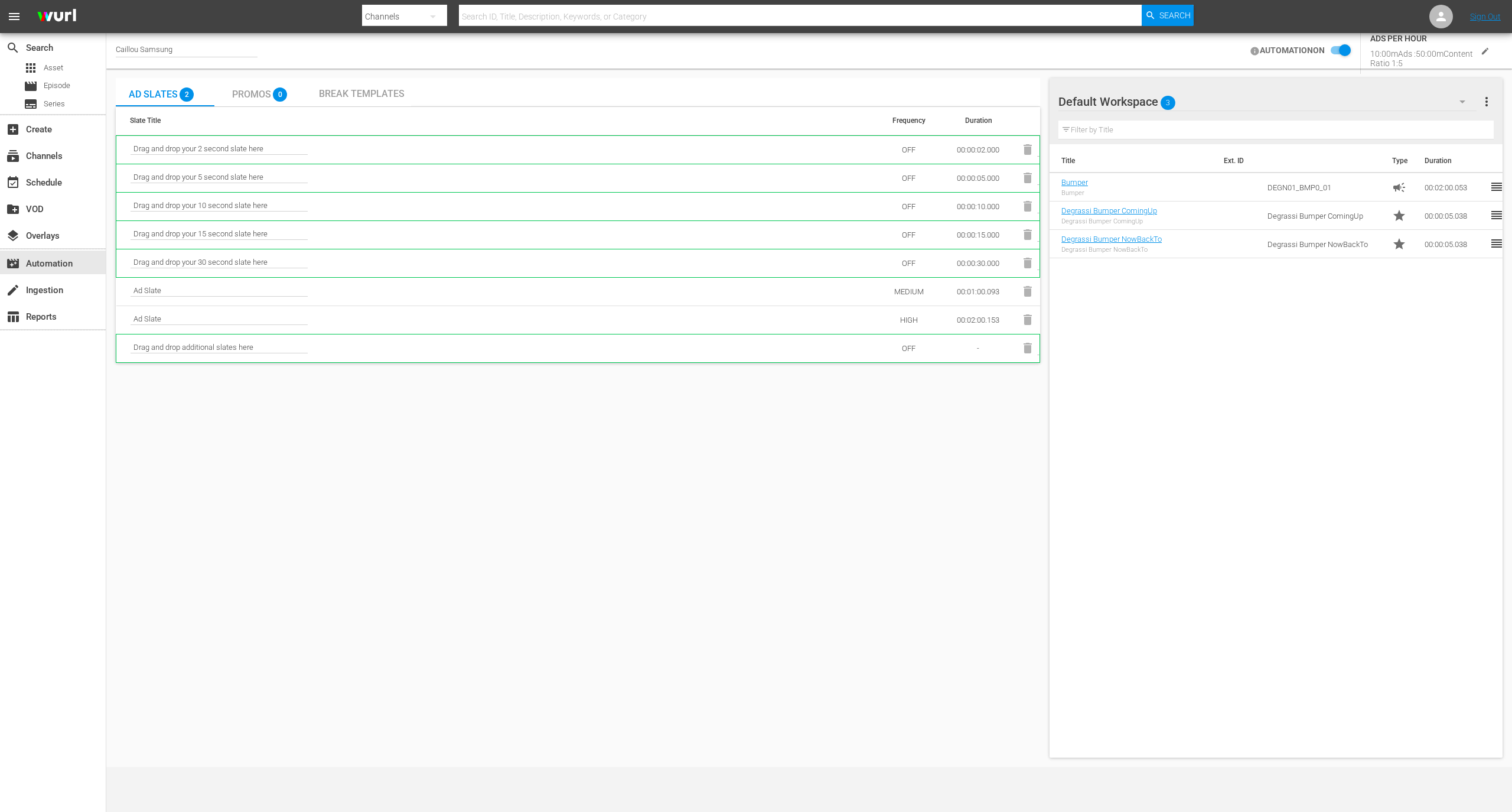
click at [271, 361] on td "Drag and drop additional slates here" at bounding box center [496, 348] width 760 height 29
click at [673, 463] on div "Ad Slates 2 Promos 0 Break Templates Slate Title Frequency Duration Drag and dr…" at bounding box center [578, 418] width 924 height 679
click at [293, 90] on div "0" at bounding box center [283, 91] width 21 height 21
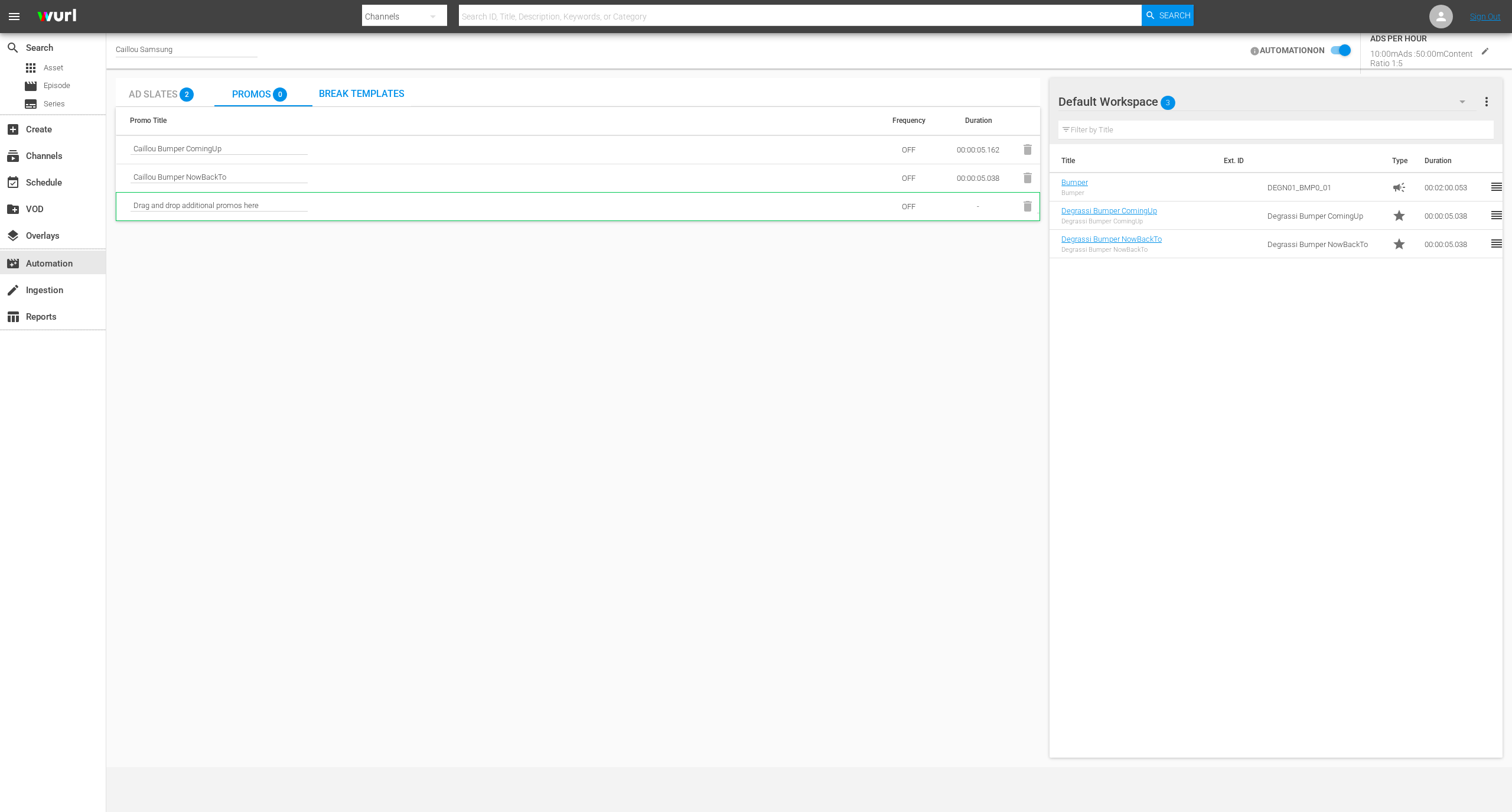
click at [386, 90] on span "Break Templates" at bounding box center [362, 94] width 86 height 11
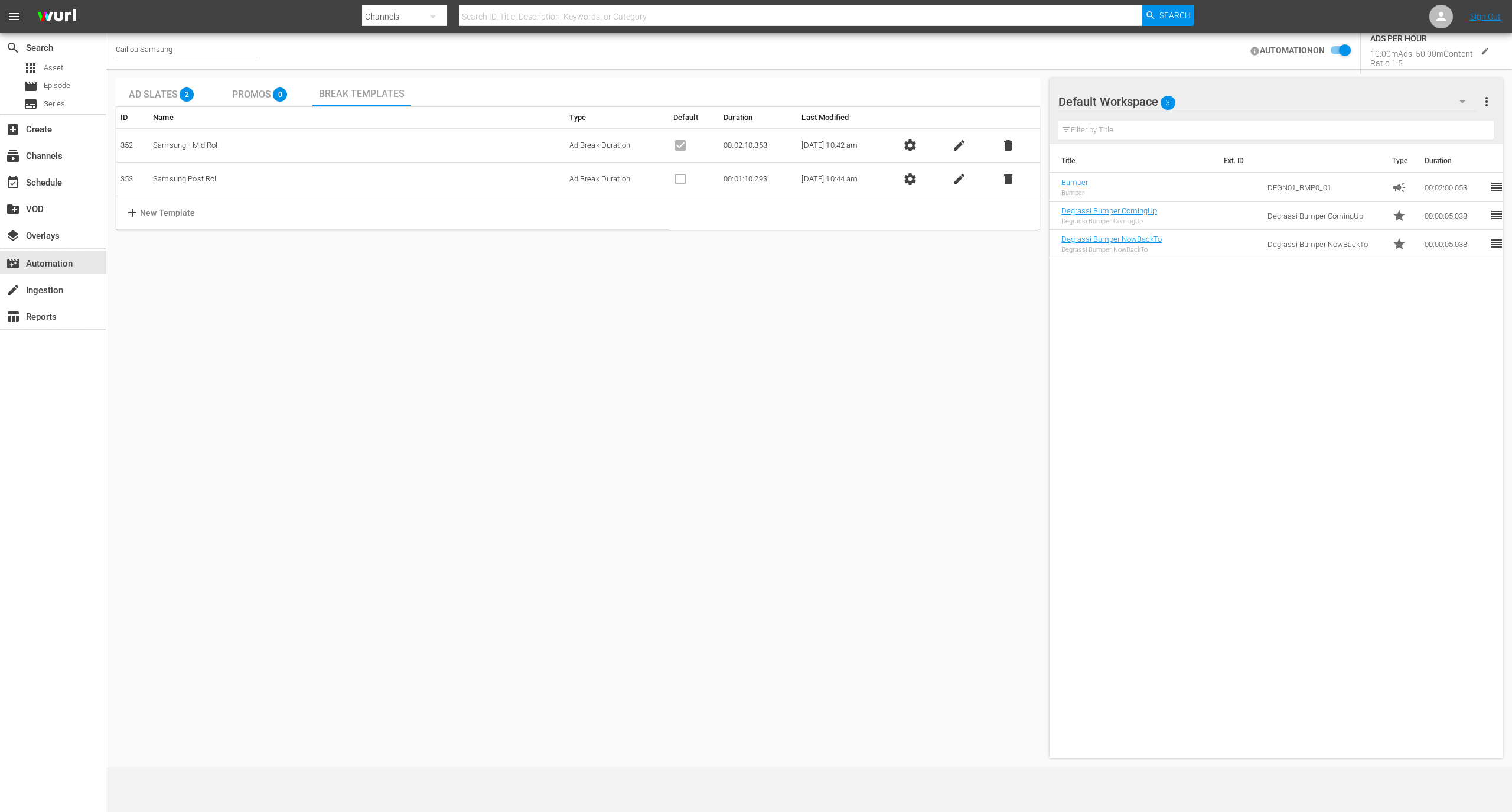
click at [384, 320] on div "Ad Slates 2 Promos 0 Break Templates ID Name Type Default Duration Last Modifie…" at bounding box center [578, 418] width 924 height 679
click at [766, 521] on div "Ad Slates 2 Promos 0 Break Templates ID Name Type Default Duration Last Modifie…" at bounding box center [578, 418] width 924 height 679
click at [62, 159] on div "subscriptions Channels" at bounding box center [33, 154] width 66 height 10
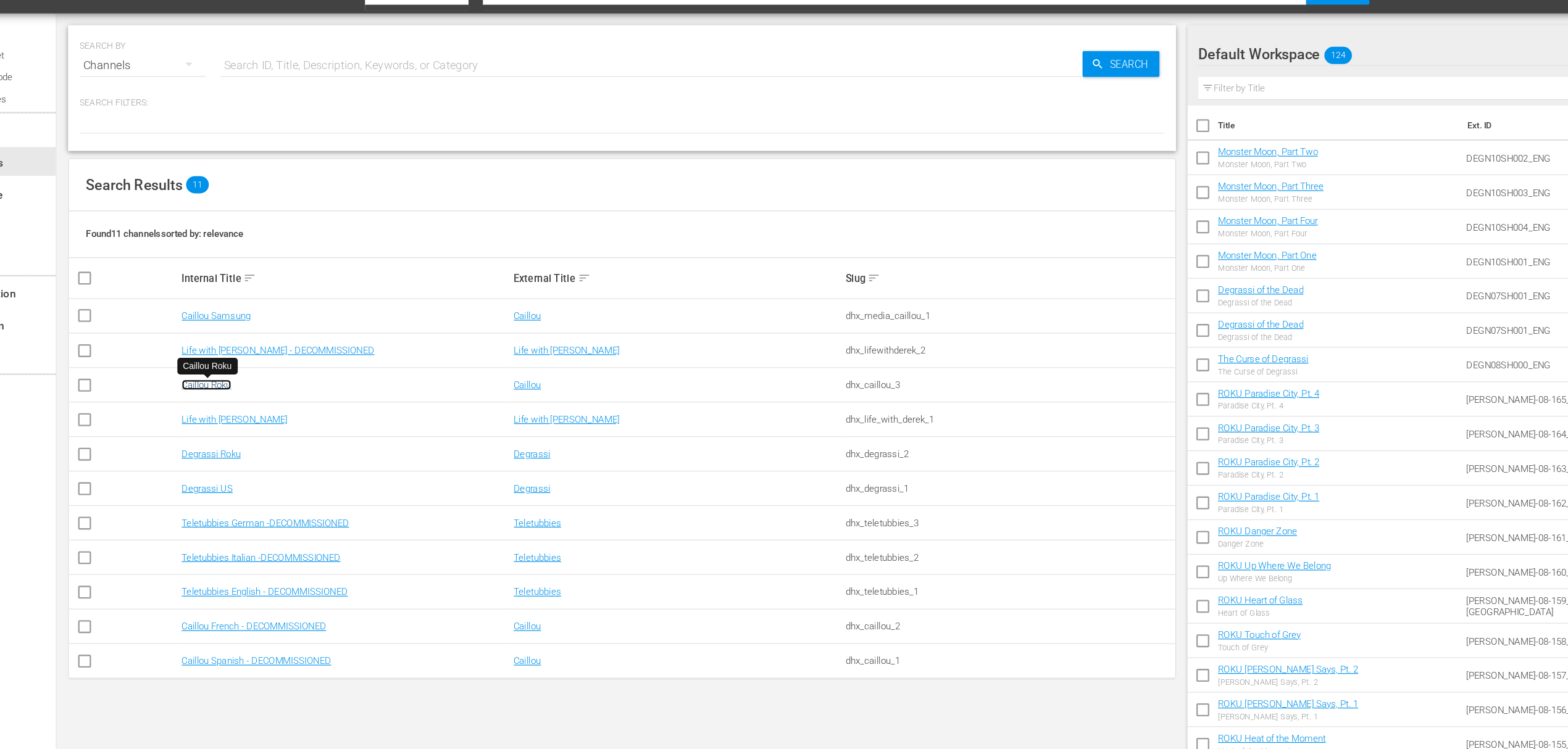
click at [256, 349] on link "Caillou Roku" at bounding box center [240, 353] width 43 height 9
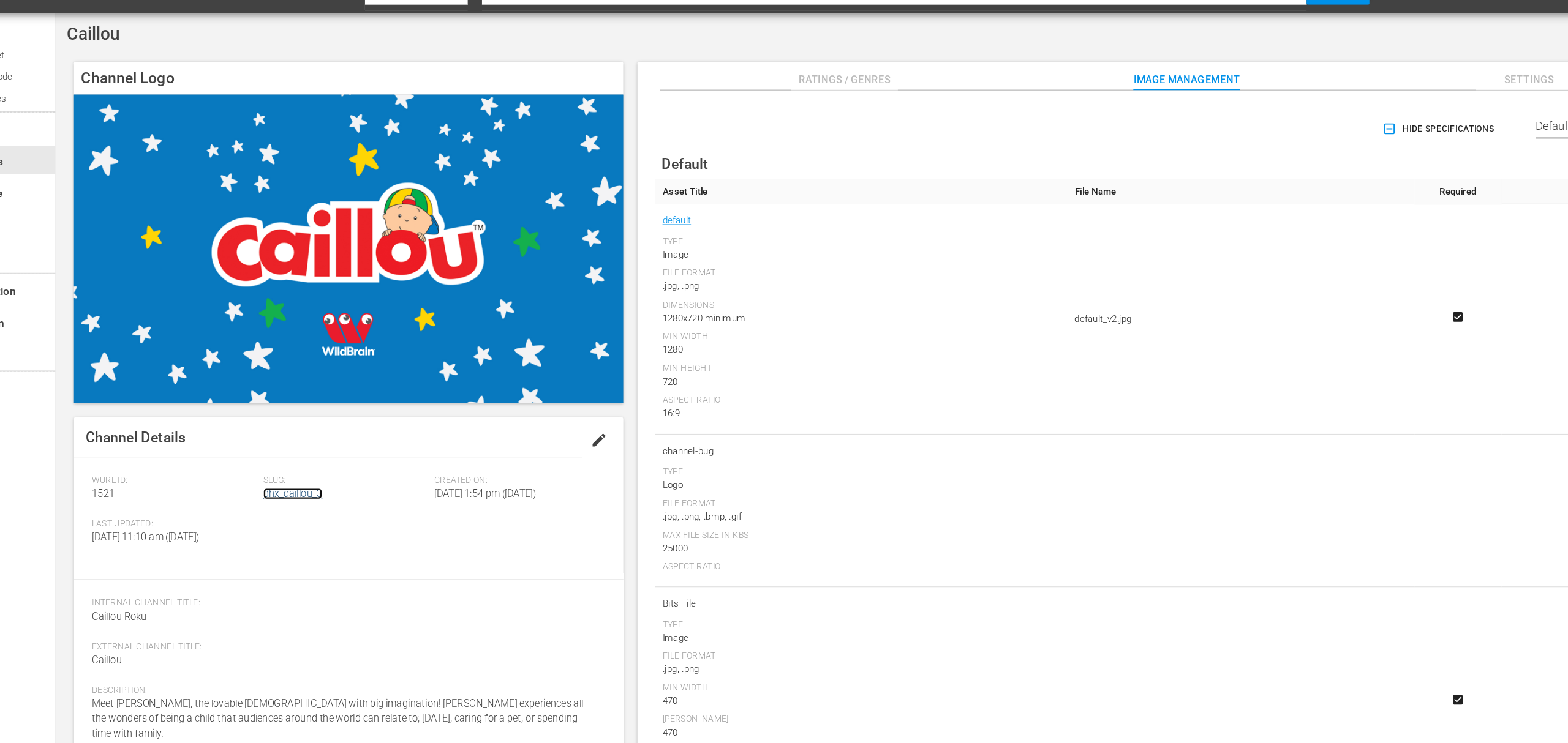
click at [328, 449] on link "dhx_caillou_3" at bounding box center [314, 447] width 51 height 10
